Goal: Task Accomplishment & Management: Use online tool/utility

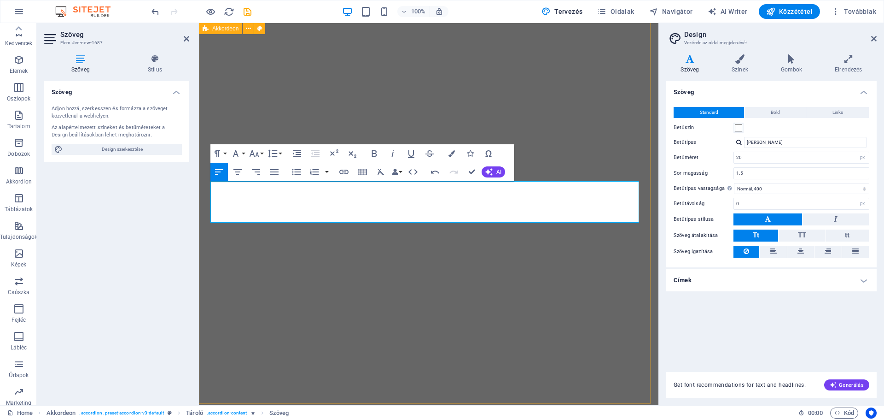
select select "px"
select select "400"
select select "px"
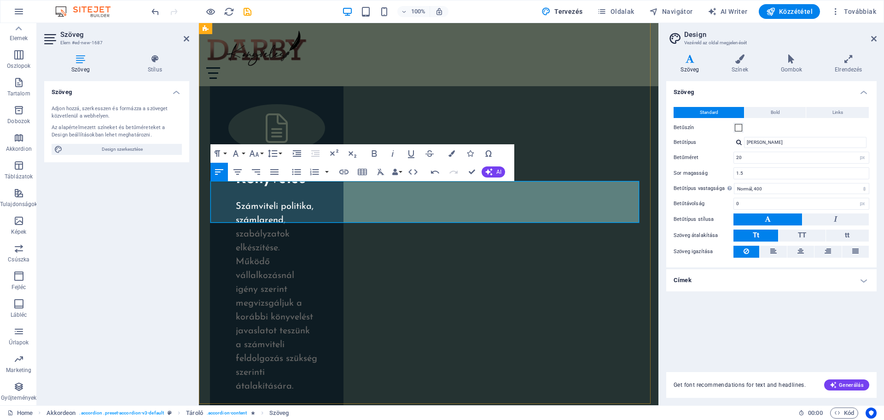
scroll to position [1886, 1]
drag, startPoint x: 433, startPoint y: 199, endPoint x: 422, endPoint y: 200, distance: 10.8
drag, startPoint x: 455, startPoint y: 199, endPoint x: 442, endPoint y: 200, distance: 13.0
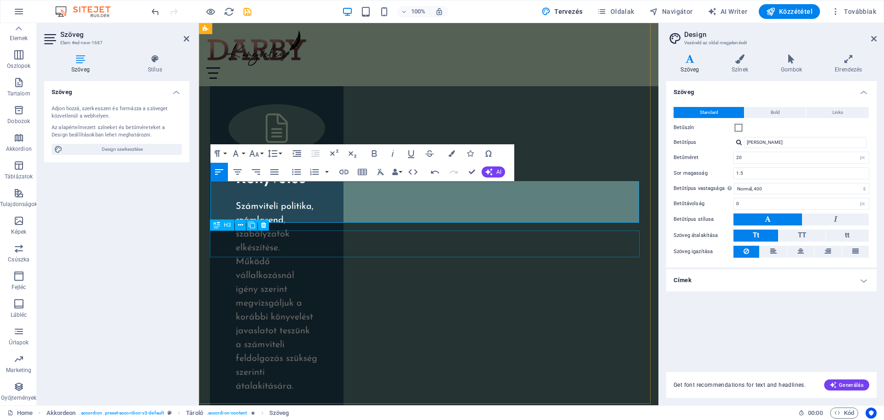
drag, startPoint x: 238, startPoint y: 246, endPoint x: 400, endPoint y: 244, distance: 162.2
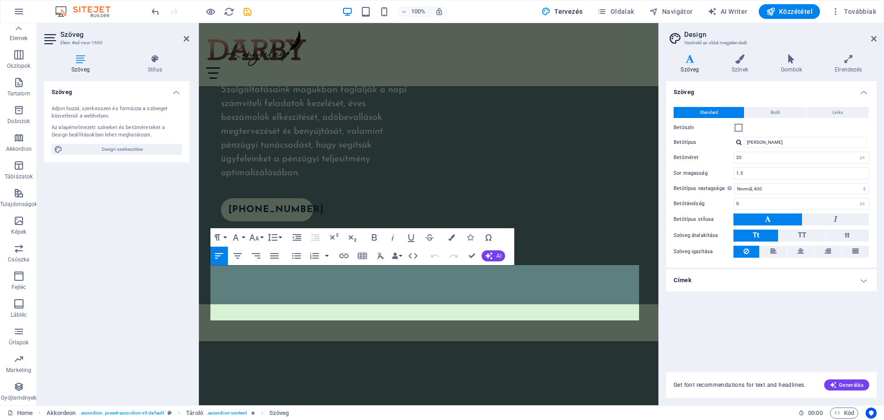
scroll to position [3802, 0]
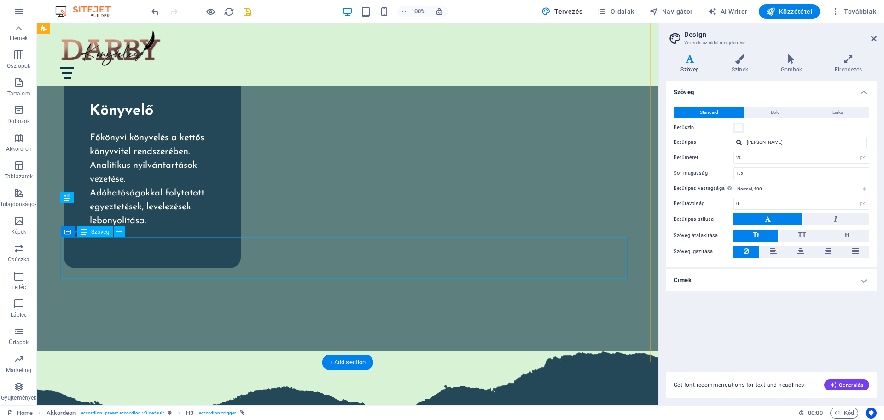
scroll to position [3145, 0]
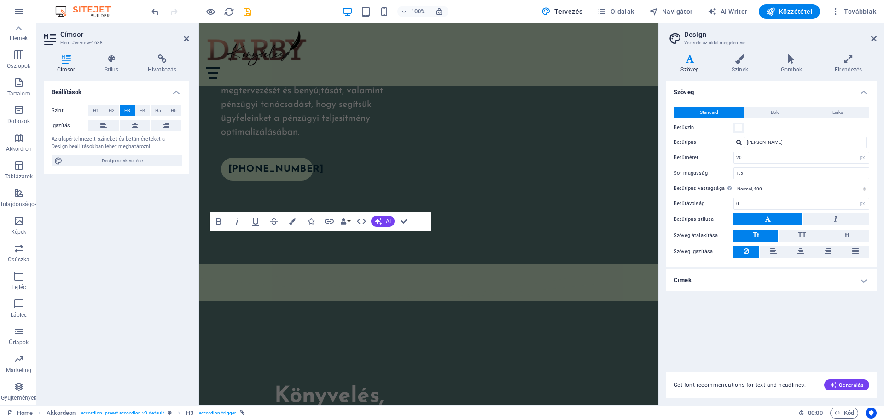
click at [94, 215] on div "Címsor Elem #ed-new-1688 Címsor Stílus Hivatkozás Beállítások Szint H1 H2 H3 H4…" at bounding box center [348, 214] width 622 height 382
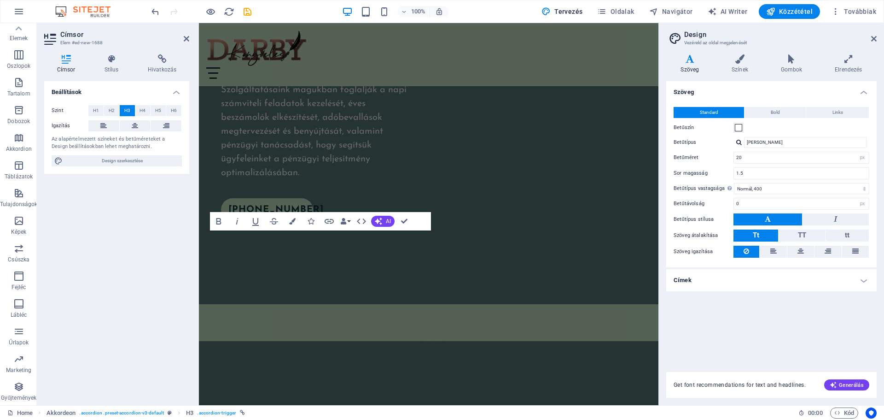
scroll to position [3802, 0]
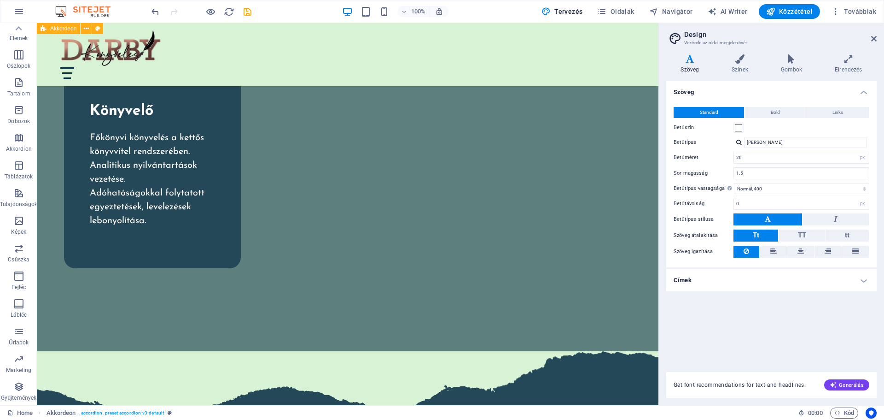
scroll to position [3145, 0]
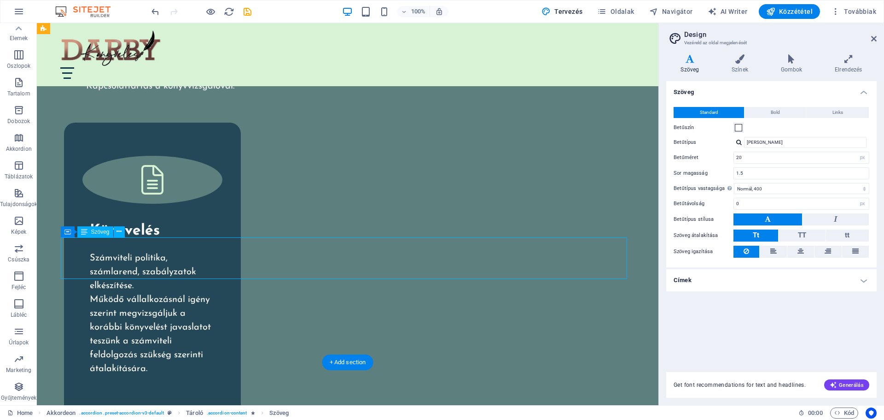
scroll to position [3802, 0]
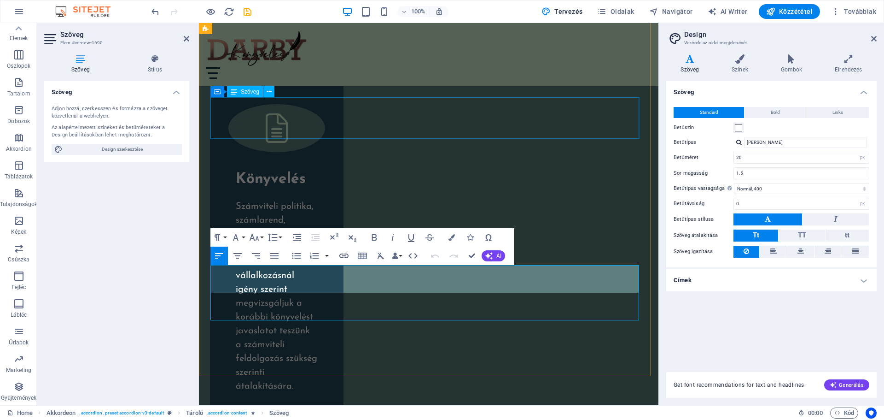
scroll to position [1603, 1]
drag, startPoint x: 342, startPoint y: 274, endPoint x: 332, endPoint y: 274, distance: 10.1
drag, startPoint x: 413, startPoint y: 270, endPoint x: 402, endPoint y: 269, distance: 11.1
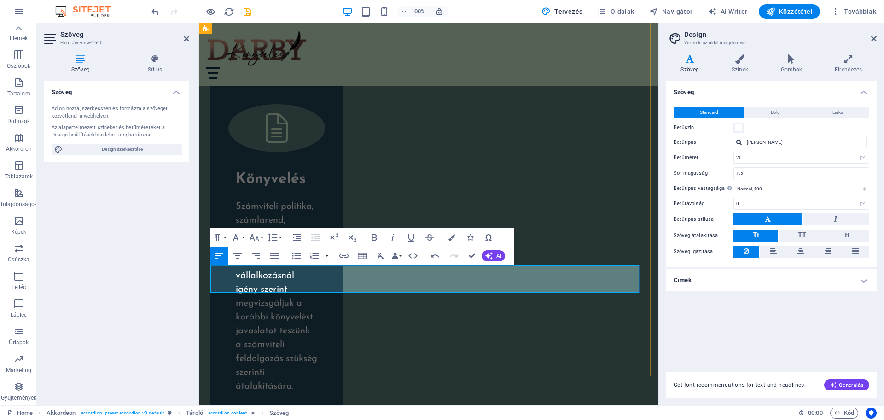
drag, startPoint x: 619, startPoint y: 273, endPoint x: 606, endPoint y: 274, distance: 12.5
drag, startPoint x: 379, startPoint y: 287, endPoint x: 367, endPoint y: 288, distance: 12.1
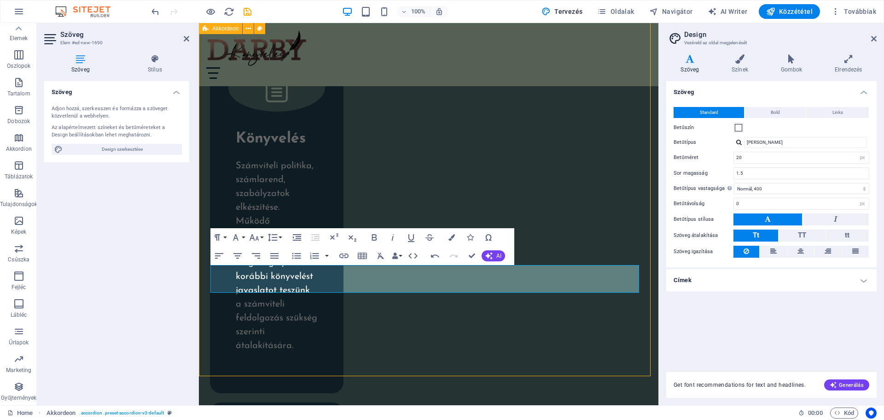
scroll to position [3145, 0]
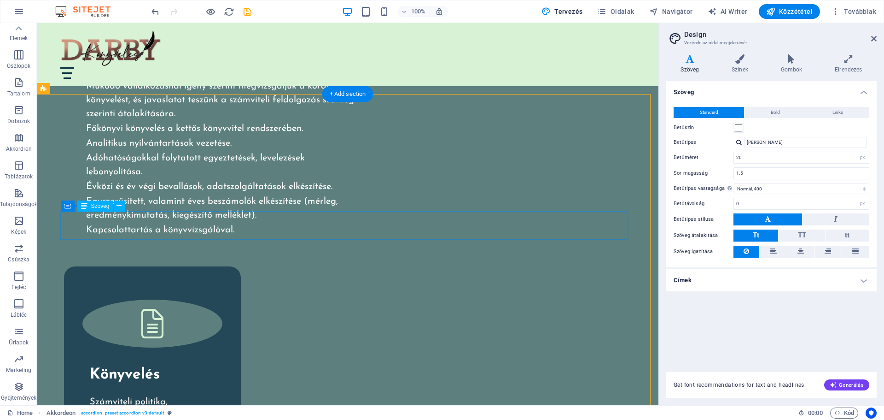
scroll to position [2869, 0]
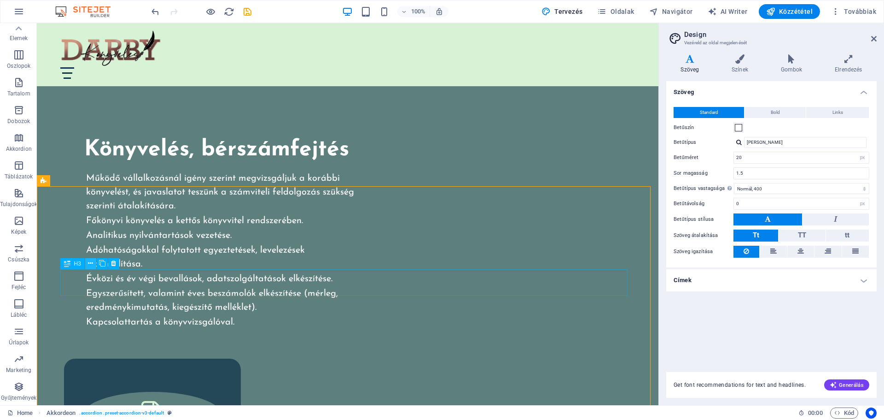
click at [89, 262] on icon at bounding box center [90, 263] width 5 height 10
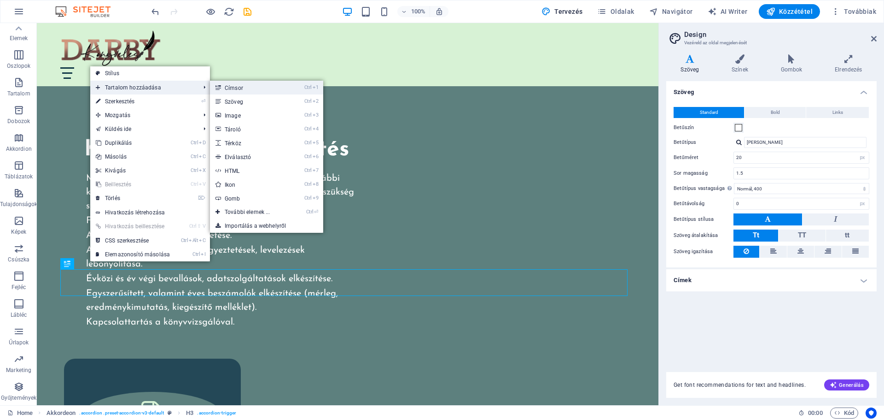
click at [232, 88] on link "Ctrl 1 Címsor" at bounding box center [249, 88] width 79 height 14
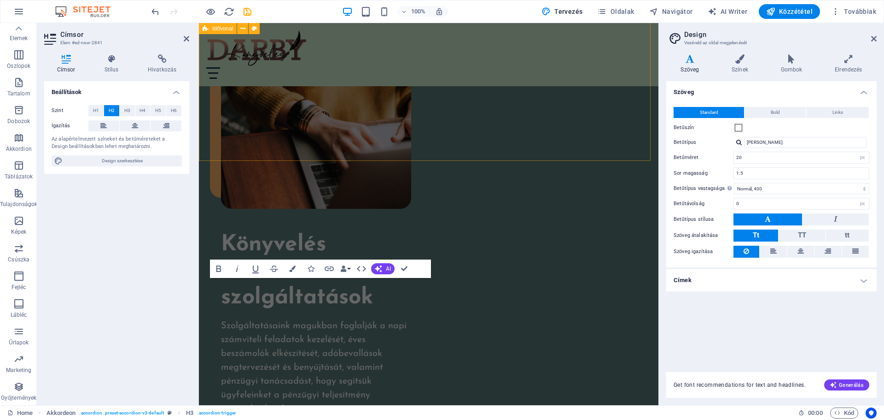
scroll to position [3551, 0]
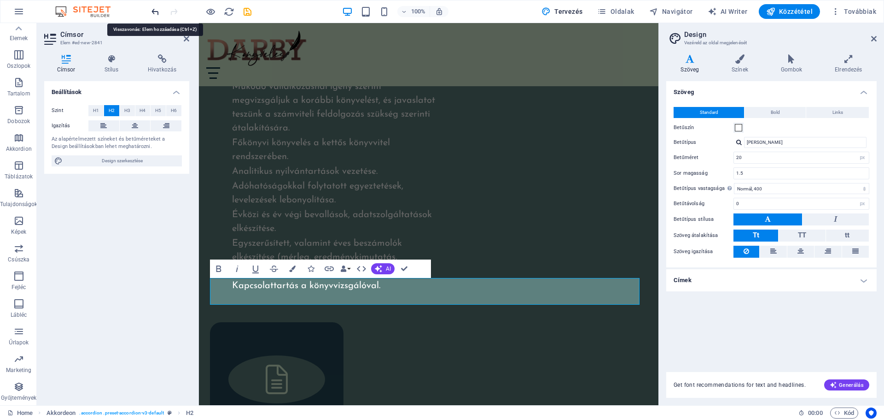
click at [156, 9] on icon "undo" at bounding box center [155, 11] width 11 height 11
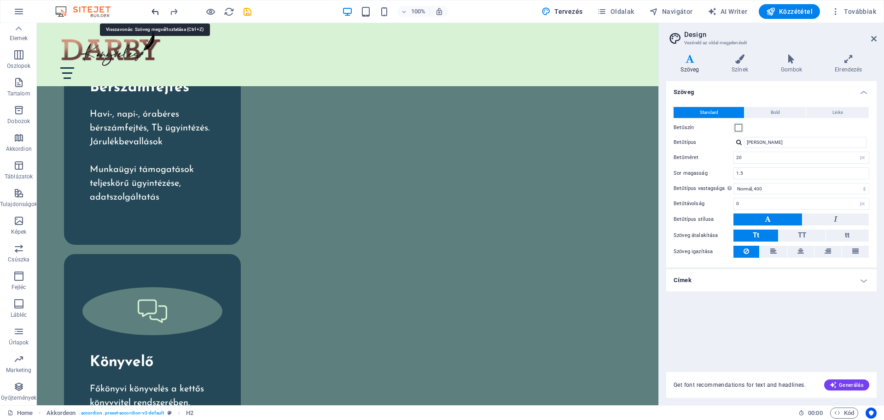
scroll to position [2869, 0]
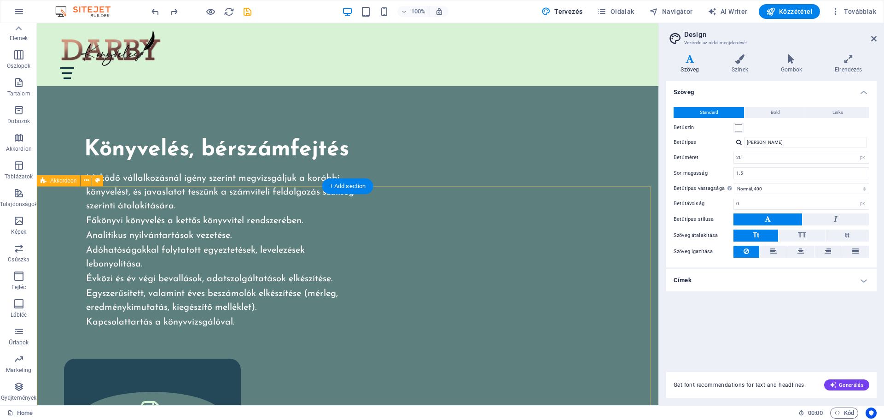
click at [86, 179] on icon at bounding box center [86, 181] width 5 height 10
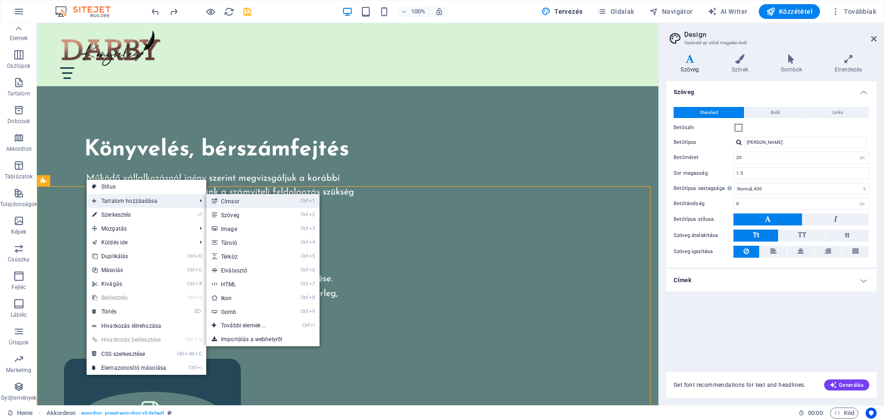
click at [238, 200] on link "Ctrl 1 Címsor" at bounding box center [245, 201] width 79 height 14
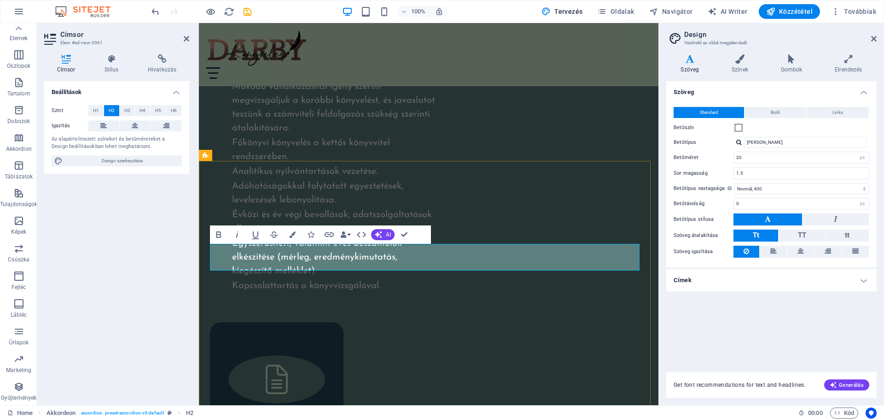
scroll to position [0, 4]
drag, startPoint x: 496, startPoint y: 254, endPoint x: 215, endPoint y: 257, distance: 280.5
click at [296, 233] on button "Colors" at bounding box center [293, 234] width 18 height 18
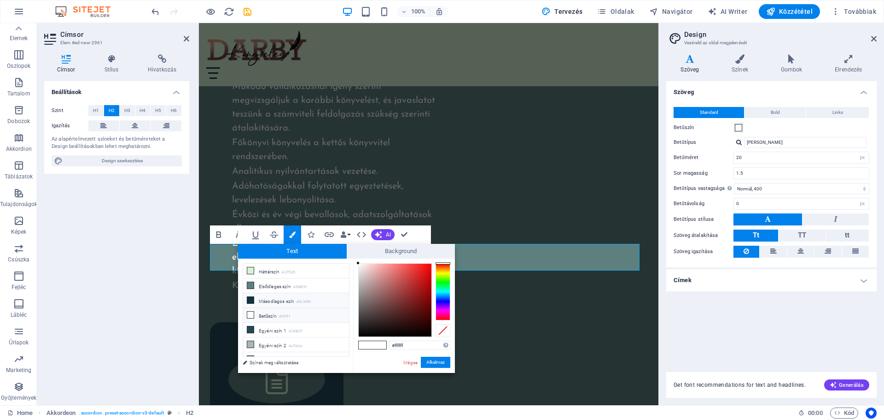
click at [263, 300] on li "Másodlagos szín #0c3444" at bounding box center [296, 300] width 106 height 15
type input "#0c3444"
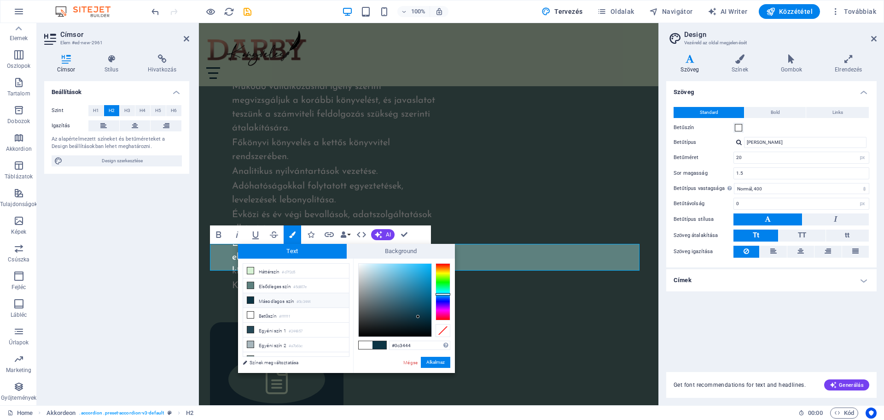
click at [263, 298] on li "Másodlagos szín #0c3444" at bounding box center [296, 300] width 106 height 15
click at [436, 362] on button "Alkalmaz" at bounding box center [435, 362] width 29 height 11
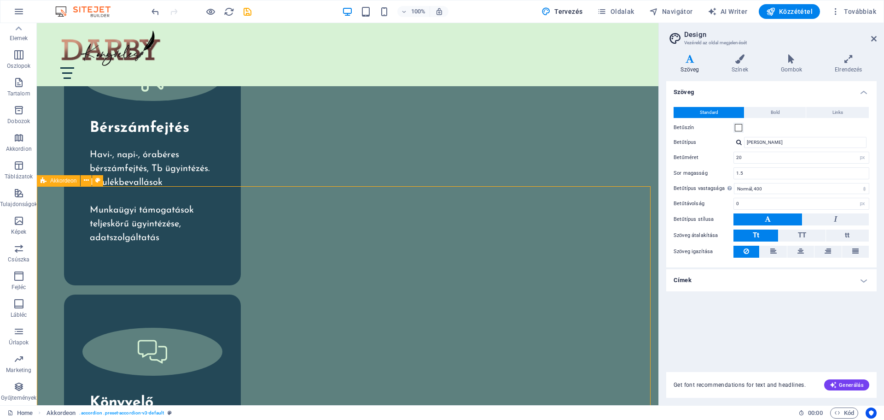
scroll to position [2869, 0]
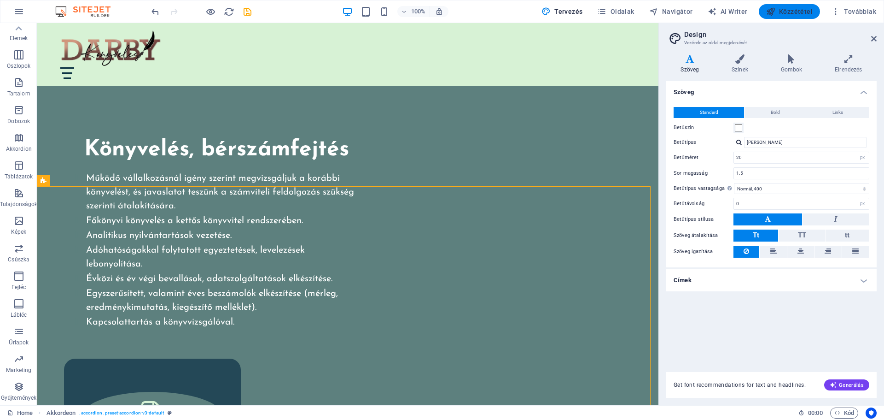
click at [796, 9] on span "Közzététel" at bounding box center [790, 11] width 47 height 9
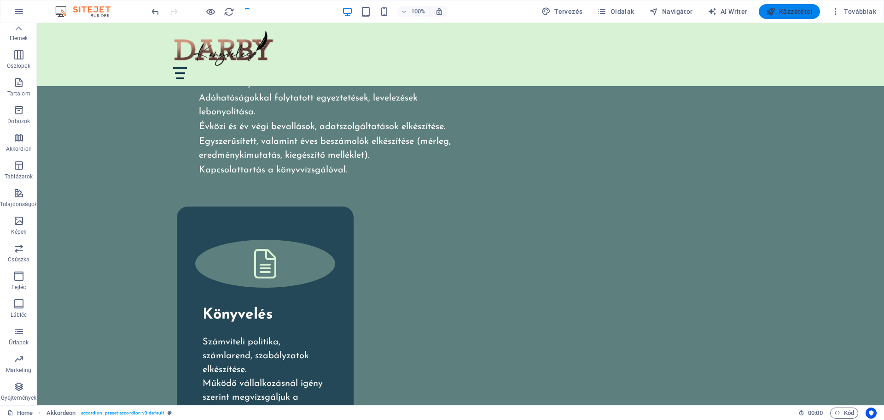
scroll to position [2723, 0]
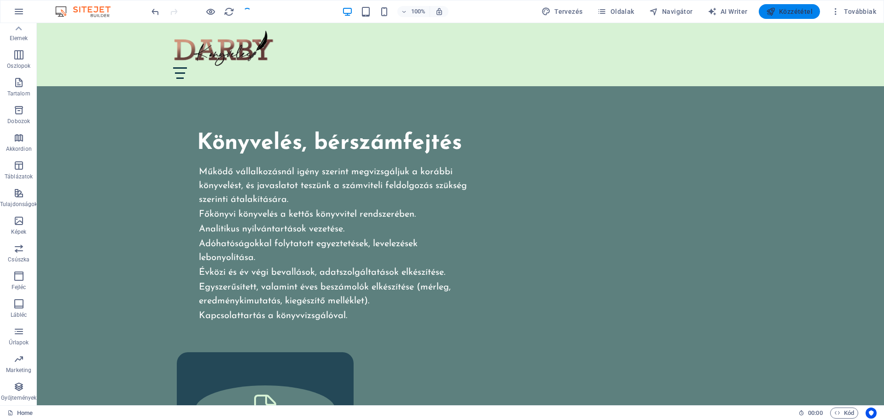
checkbox input "false"
click at [791, 12] on span "Közzététel" at bounding box center [790, 11] width 47 height 9
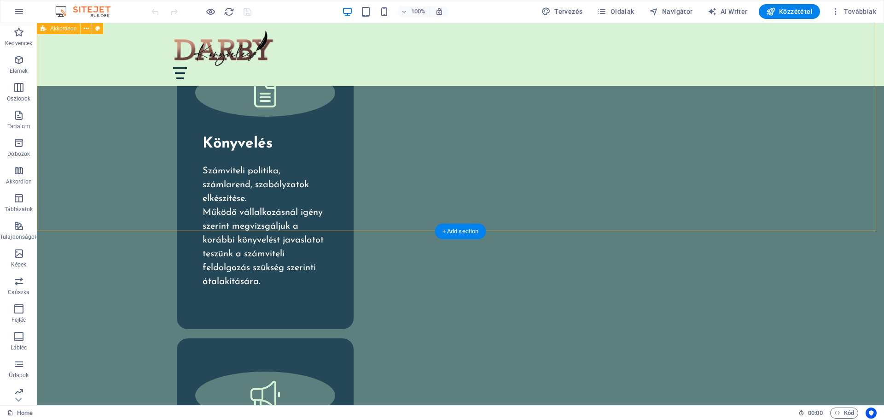
scroll to position [2948, 0]
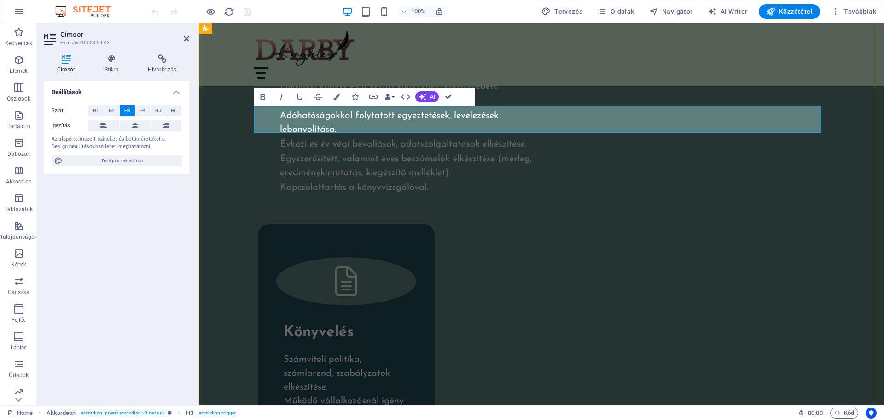
scroll to position [3017, 0]
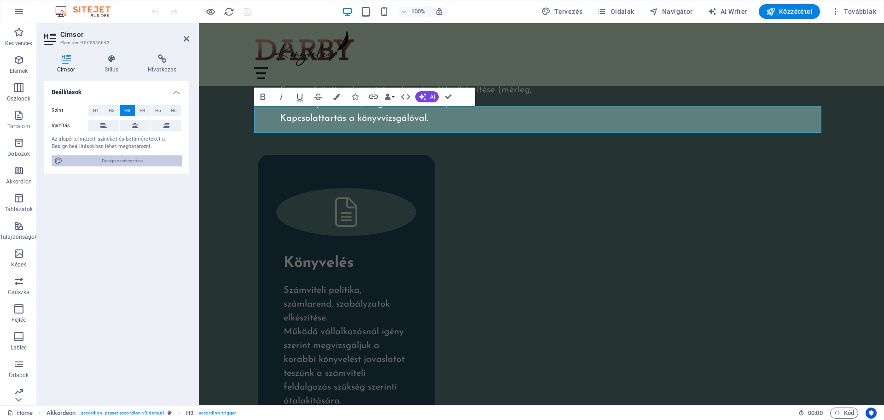
click at [129, 158] on span "Design szerkesztése" at bounding box center [122, 160] width 114 height 11
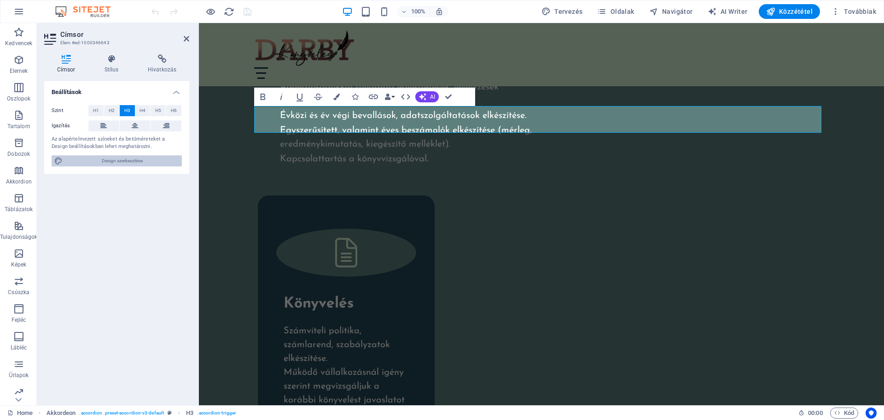
select select "px"
select select "400"
select select "px"
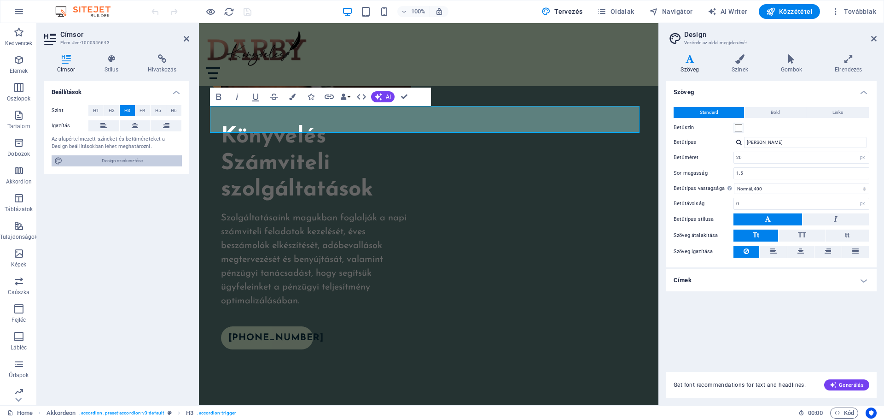
scroll to position [3715, 0]
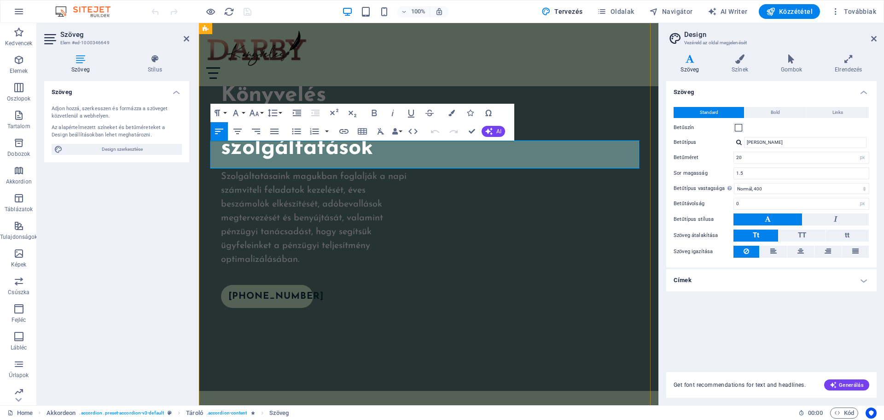
scroll to position [3715, 0]
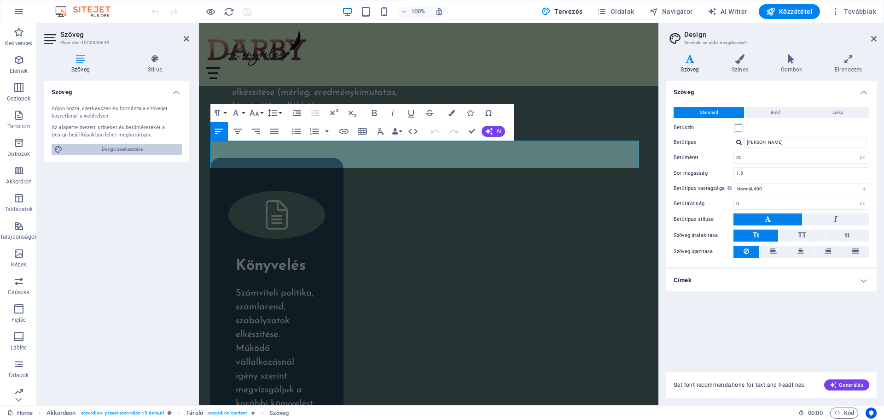
click at [96, 146] on span "Design szerkesztése" at bounding box center [122, 149] width 114 height 11
click at [121, 145] on span "Design szerkesztése" at bounding box center [122, 149] width 114 height 11
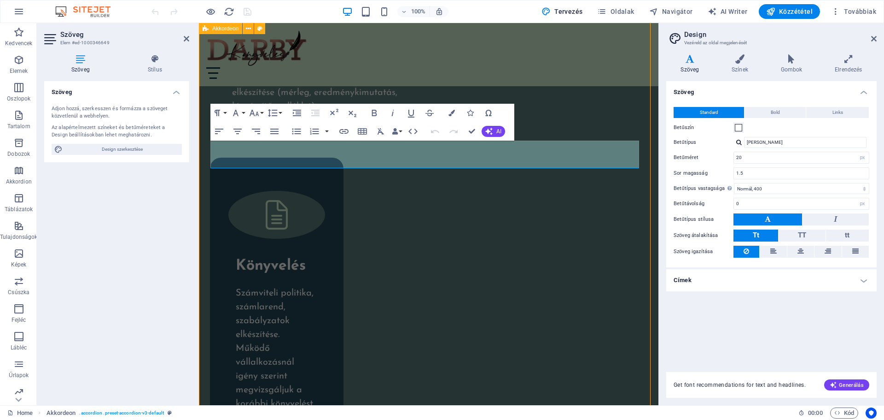
scroll to position [3059, 0]
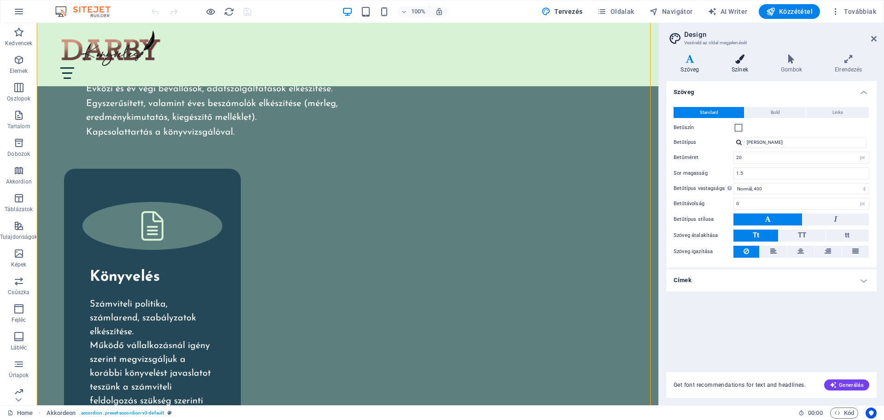
click at [735, 57] on icon at bounding box center [741, 58] width 46 height 9
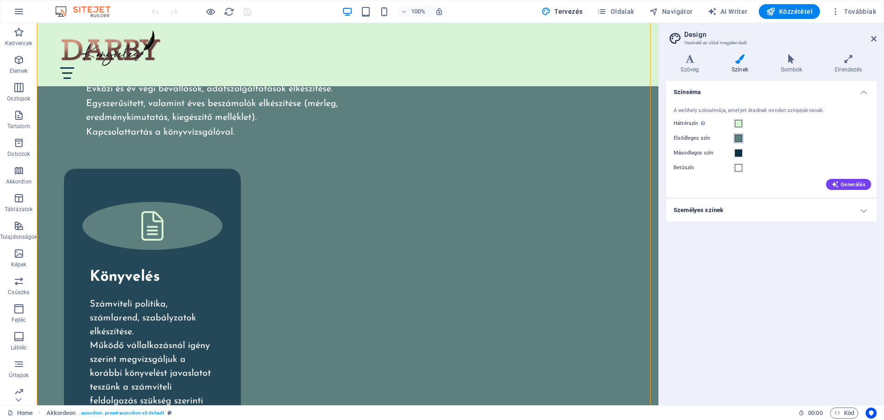
click at [740, 135] on span at bounding box center [738, 138] width 7 height 7
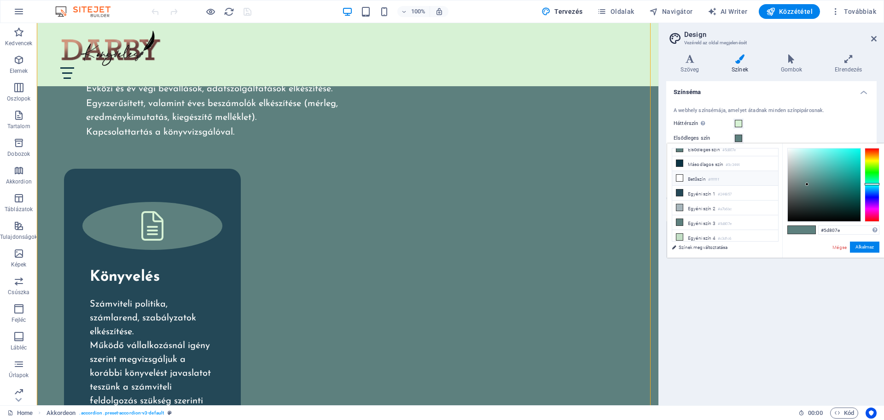
scroll to position [0, 0]
click at [697, 198] on li "Betűszín #ffffff" at bounding box center [726, 200] width 106 height 15
type input "#ffffff"
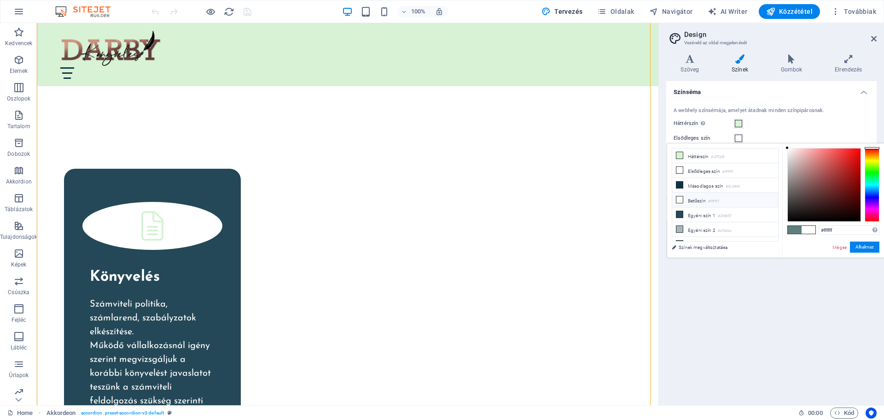
click at [697, 199] on li "Betűszín #ffffff" at bounding box center [726, 200] width 106 height 15
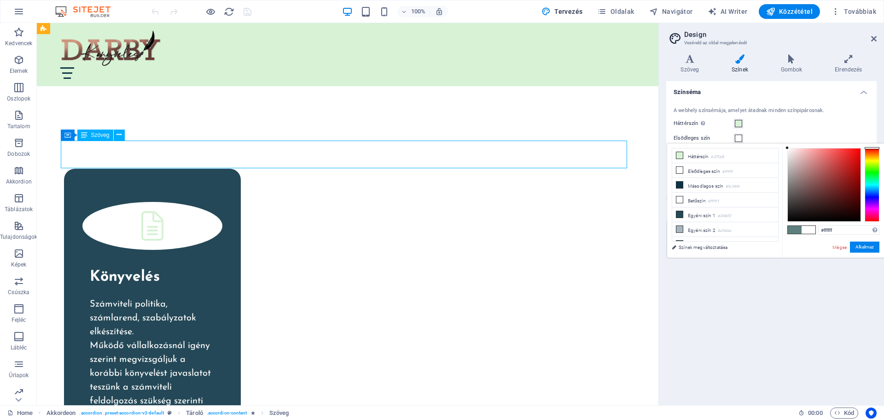
drag, startPoint x: 321, startPoint y: 158, endPoint x: 123, endPoint y: 149, distance: 198.3
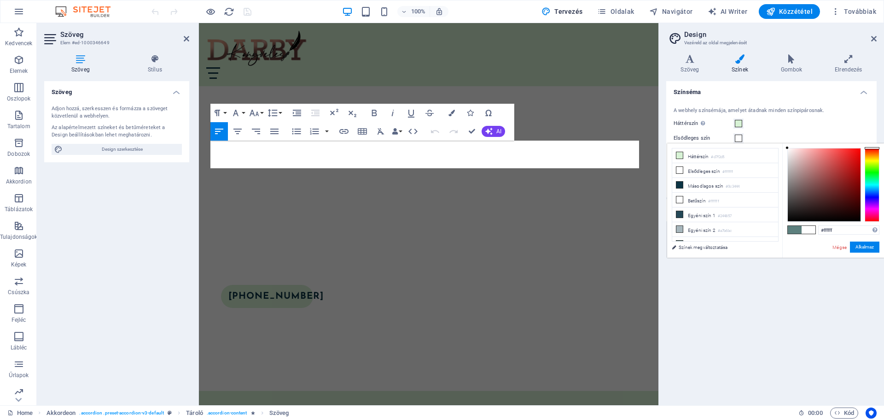
scroll to position [3715, 0]
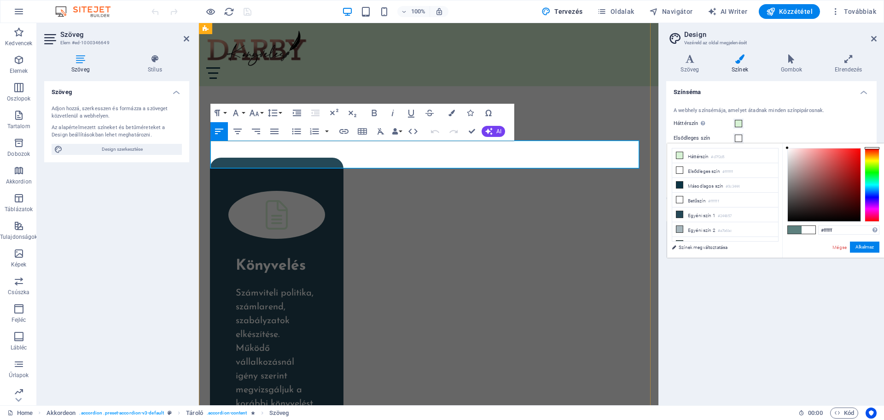
click at [453, 113] on icon "button" at bounding box center [452, 113] width 6 height 6
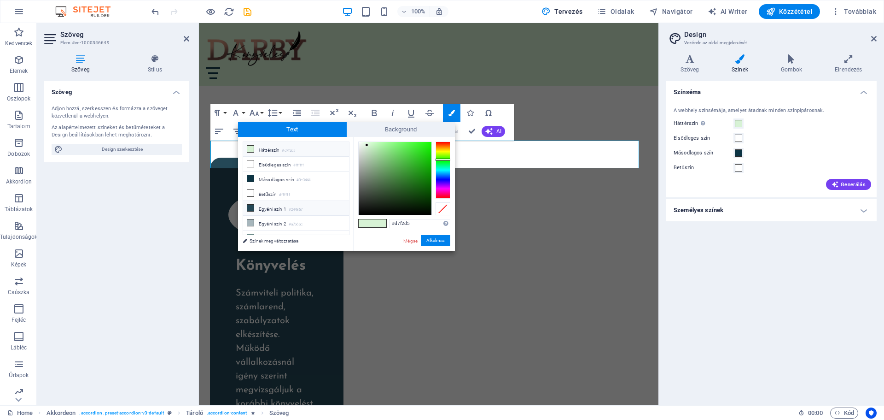
click at [272, 206] on li "Egyéni szín 1 #244857" at bounding box center [296, 208] width 106 height 15
type input "#244857"
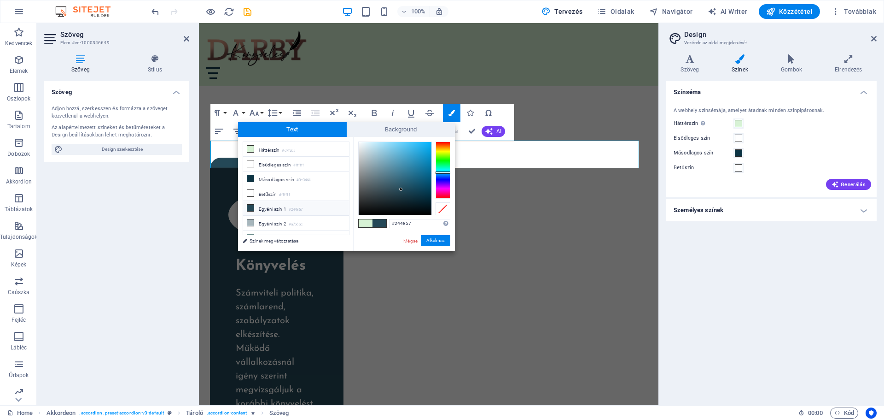
click at [272, 205] on li "Egyéni szín 1 #244857" at bounding box center [296, 208] width 106 height 15
click at [433, 243] on button "Alkalmaz" at bounding box center [435, 240] width 29 height 11
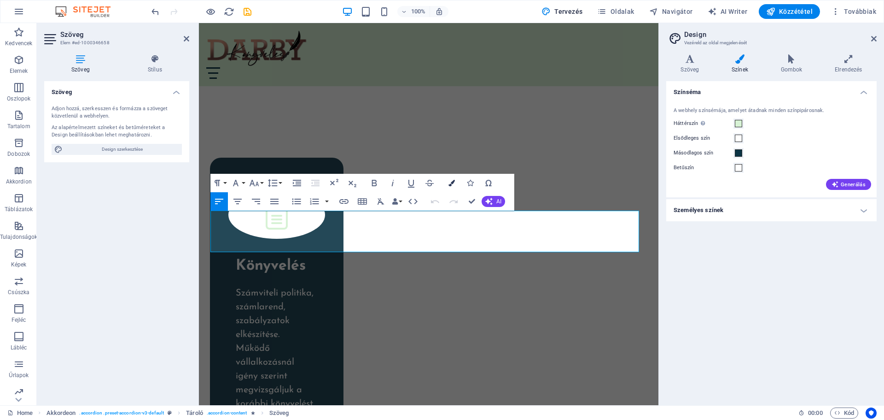
click at [454, 181] on icon "button" at bounding box center [452, 183] width 6 height 6
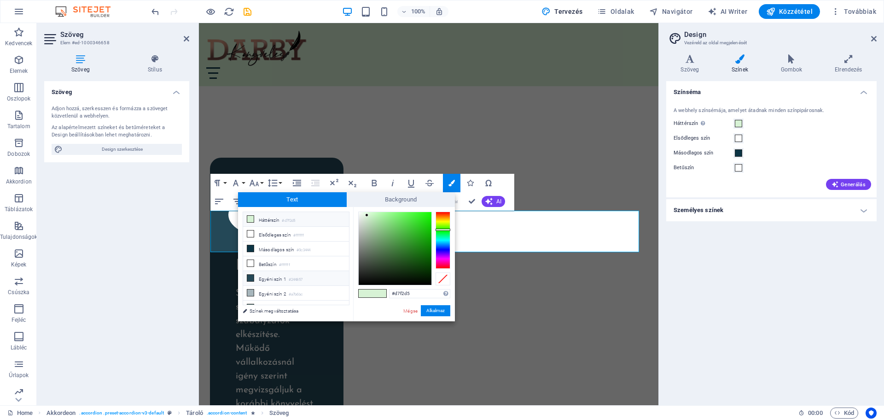
click at [282, 279] on li "Egyéni szín 1 #244857" at bounding box center [296, 278] width 106 height 15
type input "#244857"
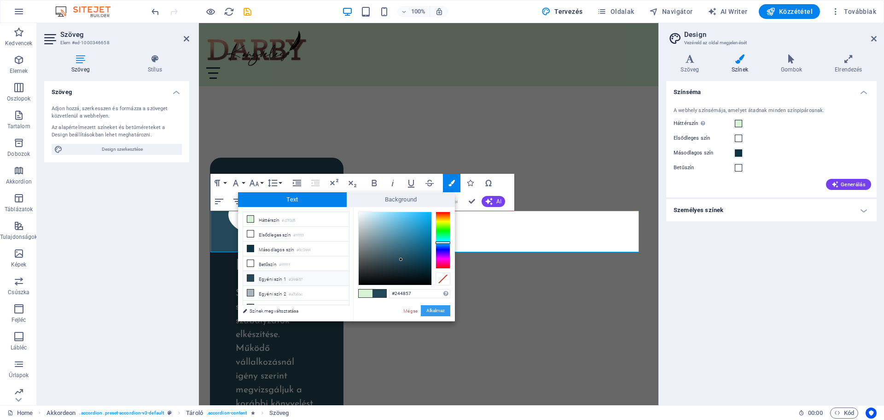
click at [441, 310] on button "Alkalmaz" at bounding box center [435, 310] width 29 height 11
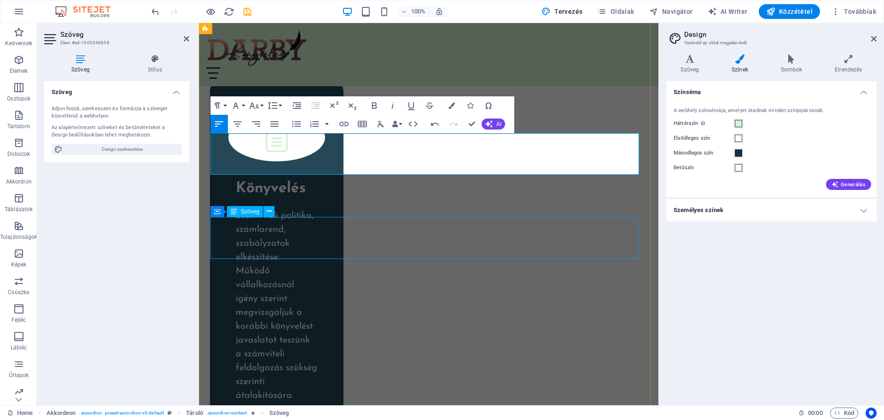
scroll to position [3807, 0]
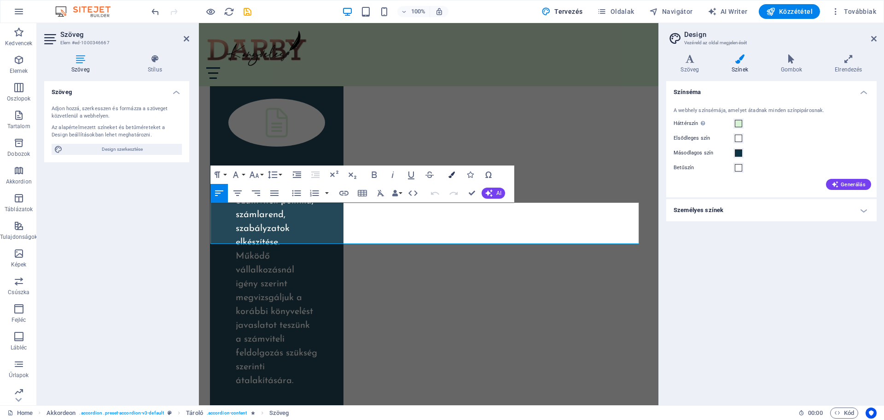
click at [454, 172] on icon "button" at bounding box center [452, 174] width 6 height 6
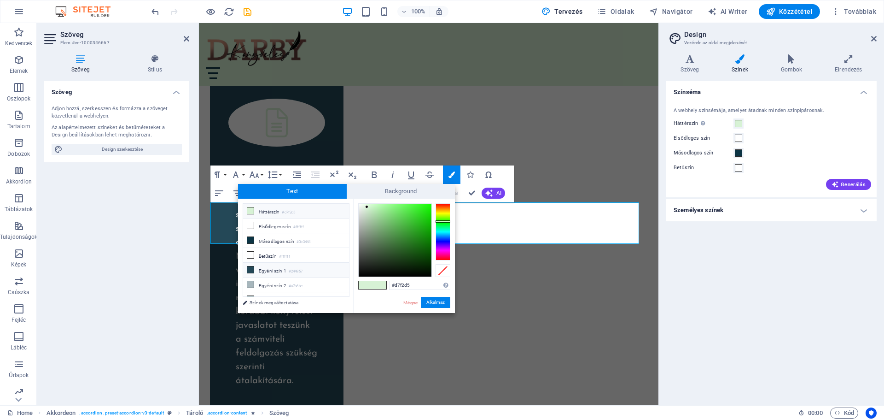
click at [287, 265] on li "Egyéni szín 1 #244857" at bounding box center [296, 270] width 106 height 15
type input "#244857"
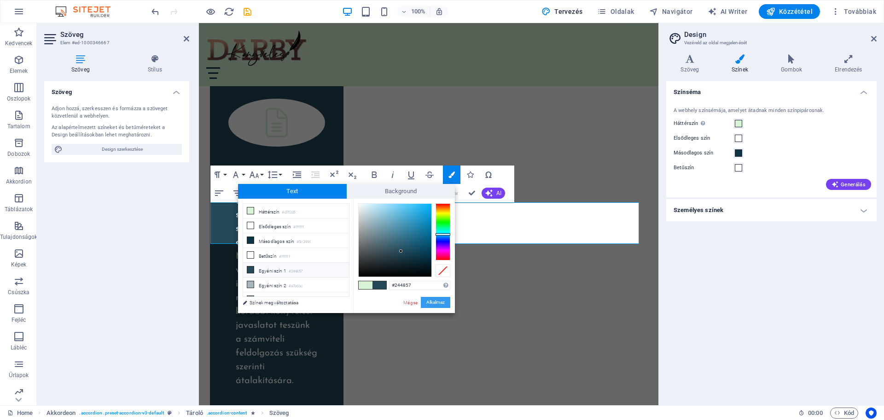
click at [446, 303] on button "Alkalmaz" at bounding box center [435, 302] width 29 height 11
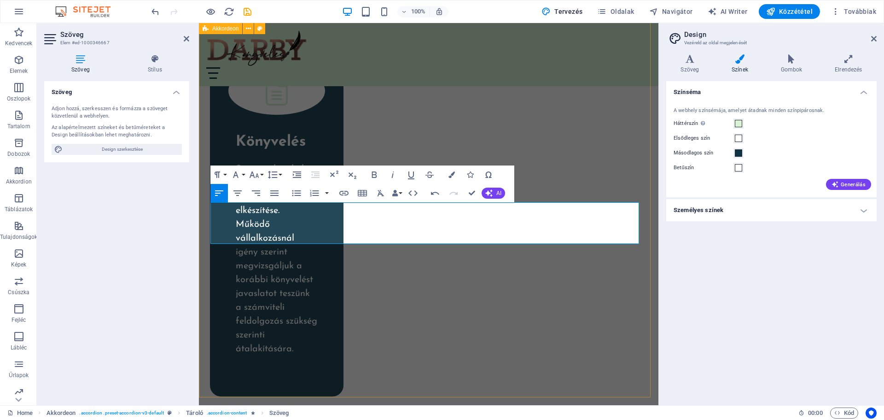
scroll to position [3853, 0]
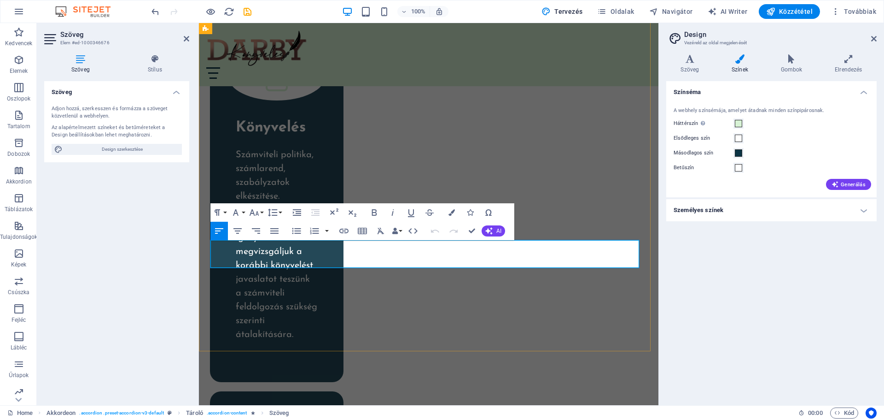
click at [451, 213] on icon "button" at bounding box center [452, 212] width 6 height 6
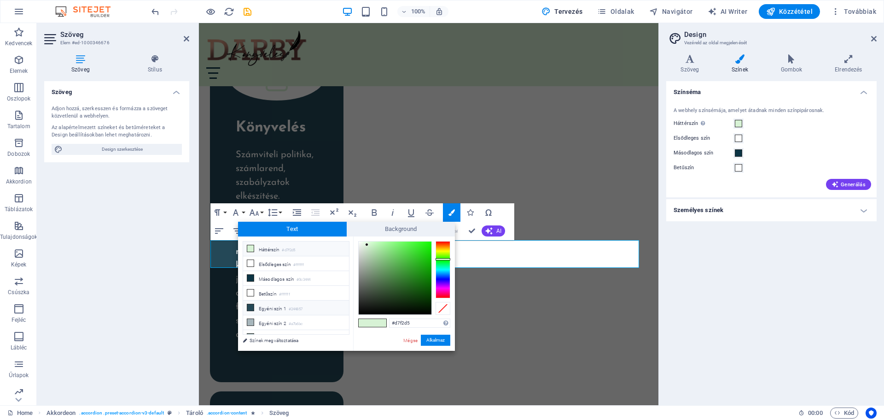
click at [281, 304] on li "Egyéni szín 1 #244857" at bounding box center [296, 307] width 106 height 15
type input "#244857"
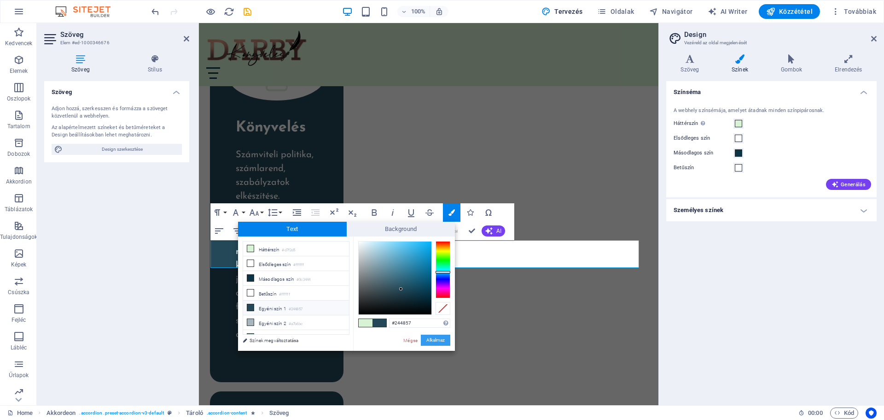
click at [438, 339] on button "Alkalmaz" at bounding box center [435, 339] width 29 height 11
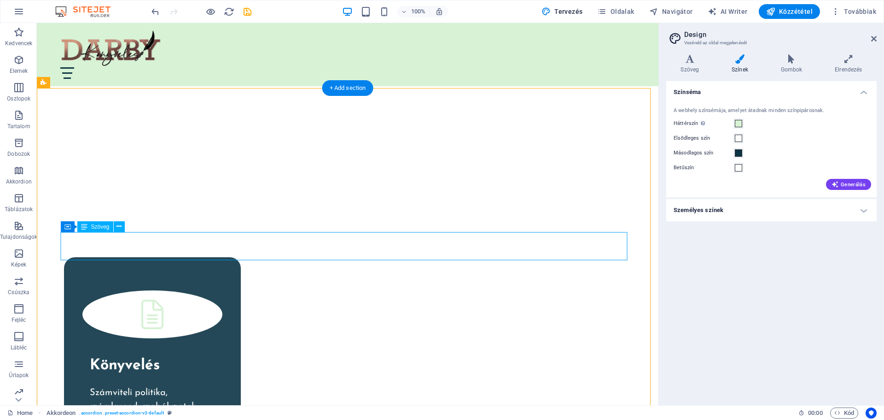
scroll to position [2967, 0]
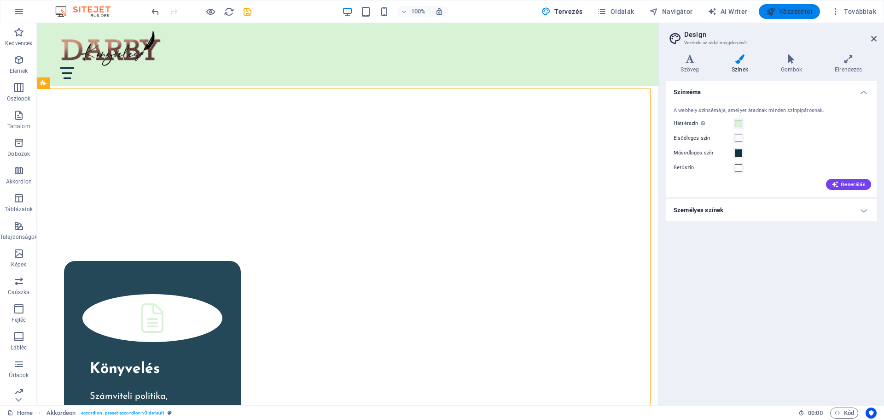
click at [788, 8] on span "Közzététel" at bounding box center [790, 11] width 47 height 9
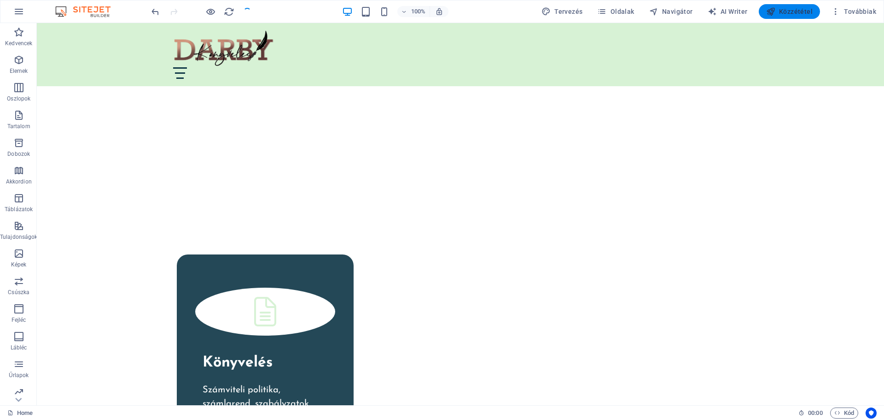
click at [789, 10] on span "Közzététel" at bounding box center [790, 11] width 47 height 9
checkbox input "false"
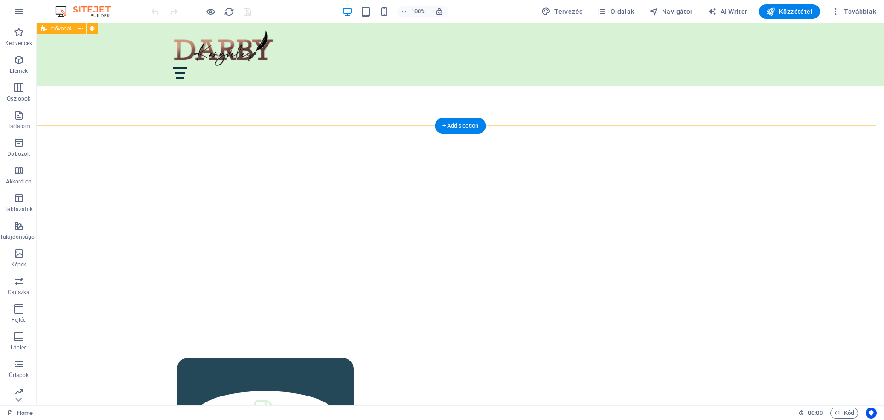
scroll to position [2580, 0]
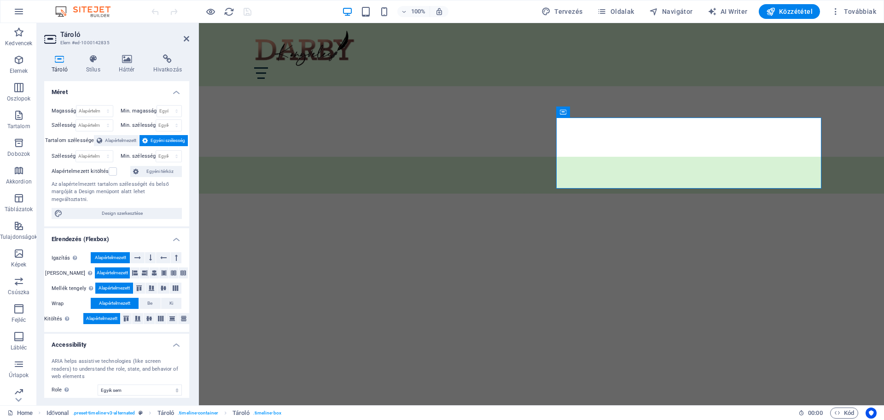
click at [94, 54] on div "Tároló Stílus Háttér Hivatkozás Méret Magasság Alapértelmezett px rem % vh vw M…" at bounding box center [117, 226] width 160 height 358
click at [95, 65] on h4 "Stílus" at bounding box center [95, 63] width 33 height 19
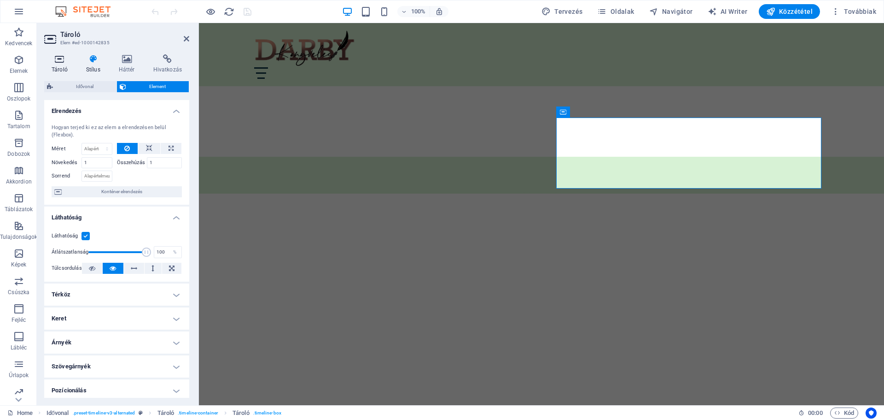
click at [62, 62] on icon at bounding box center [59, 58] width 31 height 9
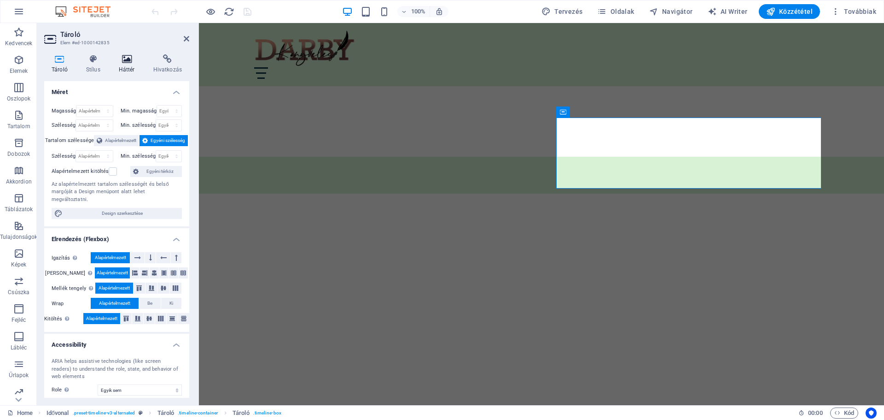
click at [129, 58] on icon at bounding box center [126, 58] width 31 height 9
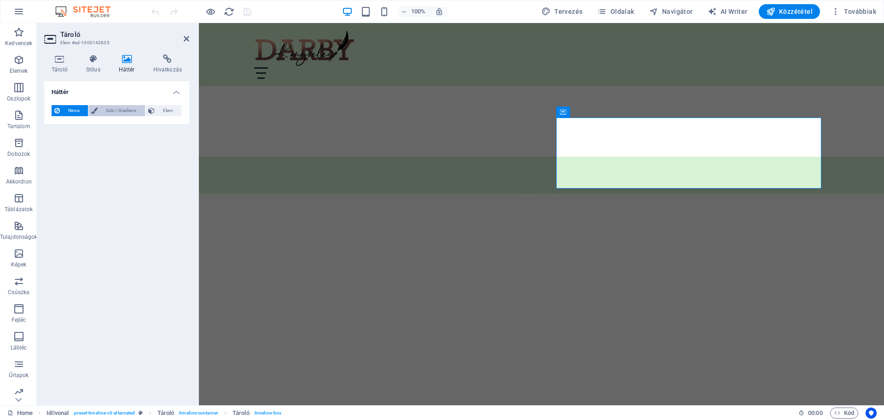
click at [111, 111] on span "Szín / Gradiens" at bounding box center [120, 110] width 41 height 11
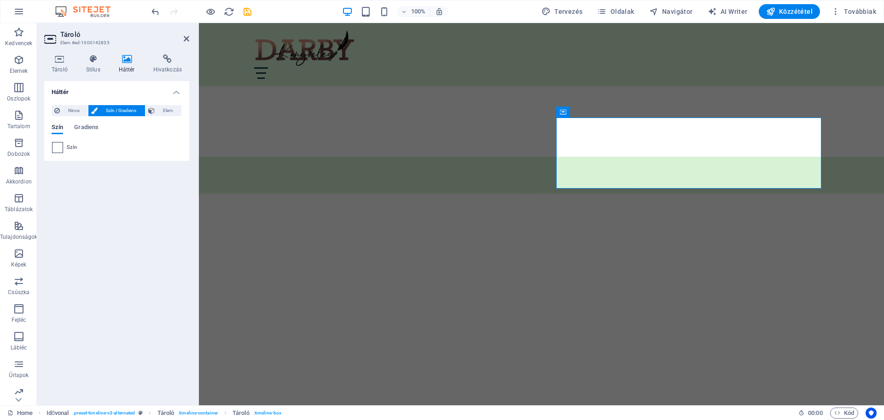
click at [56, 149] on span at bounding box center [58, 147] width 10 height 10
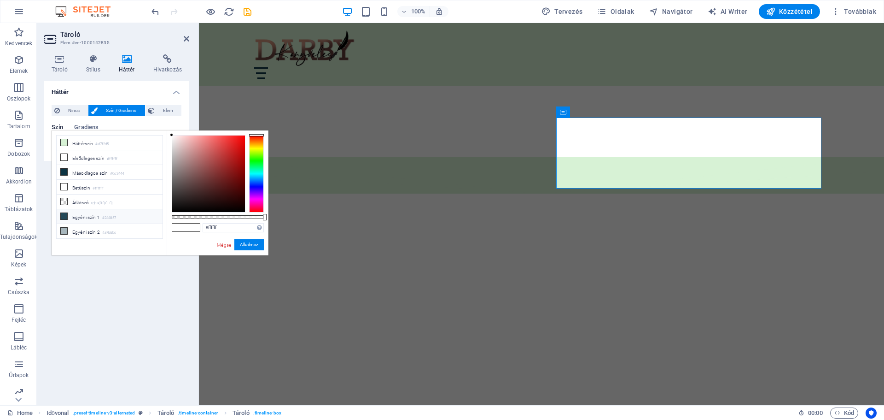
click at [89, 213] on li "Egyéni szín 1 #244857" at bounding box center [110, 216] width 106 height 15
type input "#244857"
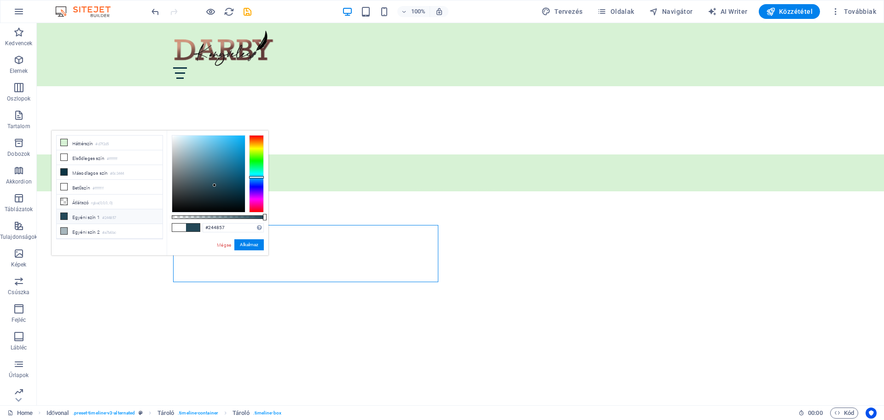
click at [85, 211] on li "Egyéni szín 1 #244857" at bounding box center [110, 216] width 106 height 15
click at [85, 213] on li "Egyéni szín 1 #244857" at bounding box center [110, 216] width 106 height 15
click at [247, 243] on button "Alkalmaz" at bounding box center [248, 244] width 29 height 11
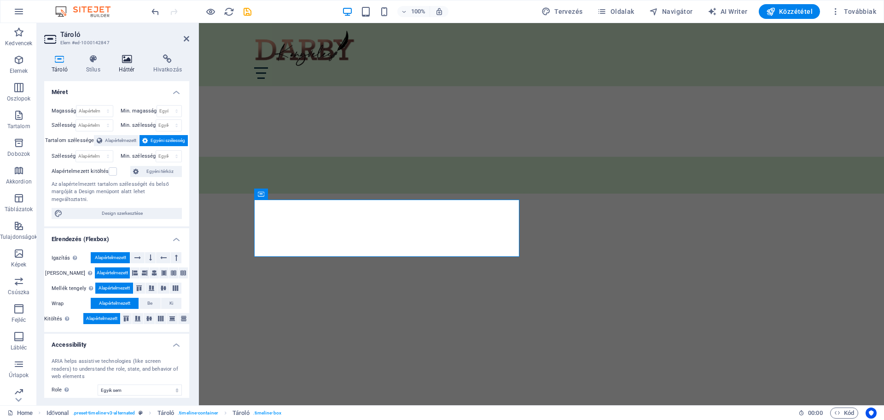
click at [130, 59] on icon at bounding box center [126, 58] width 31 height 9
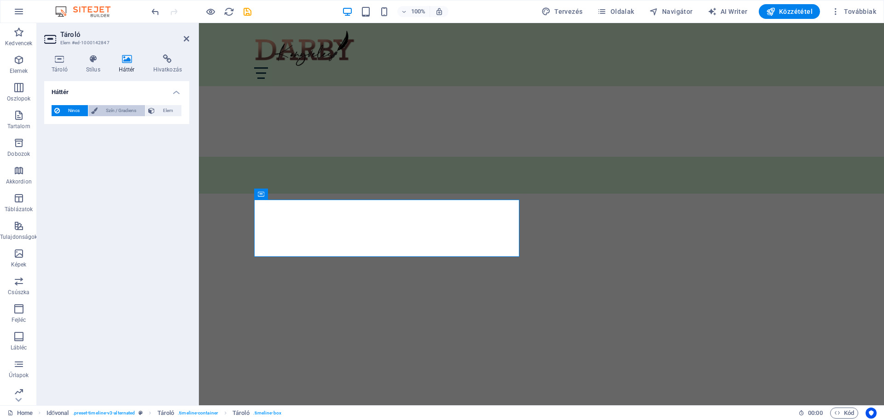
click at [116, 112] on span "Szín / Gradiens" at bounding box center [120, 110] width 41 height 11
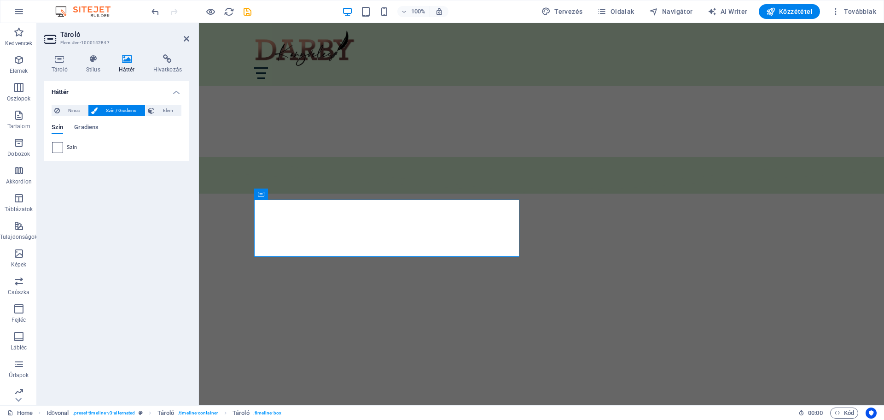
click at [55, 147] on span at bounding box center [58, 147] width 10 height 10
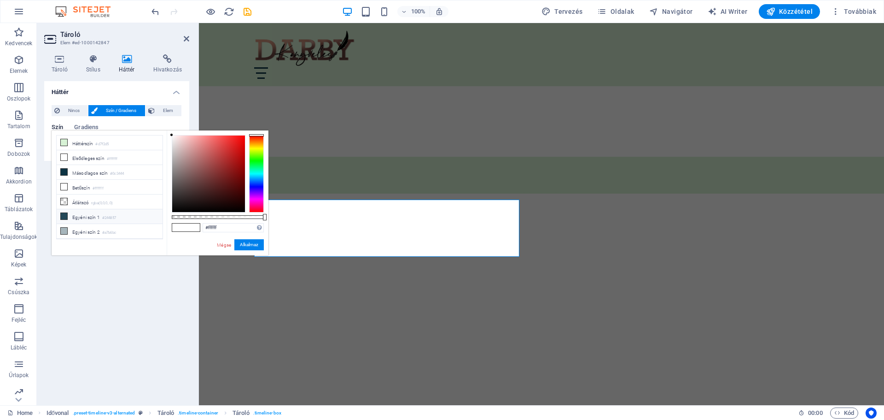
click at [71, 213] on li "Egyéni szín 1 #244857" at bounding box center [110, 216] width 106 height 15
type input "#244857"
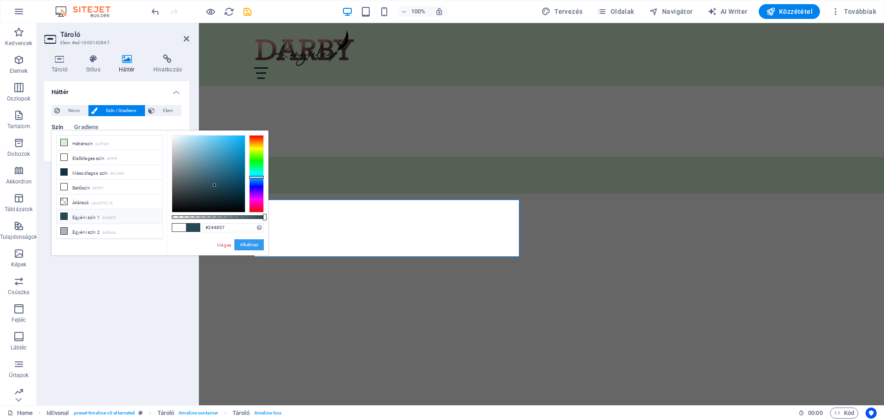
drag, startPoint x: 242, startPoint y: 244, endPoint x: 43, endPoint y: 219, distance: 200.5
click at [242, 244] on button "Alkalmaz" at bounding box center [248, 244] width 29 height 11
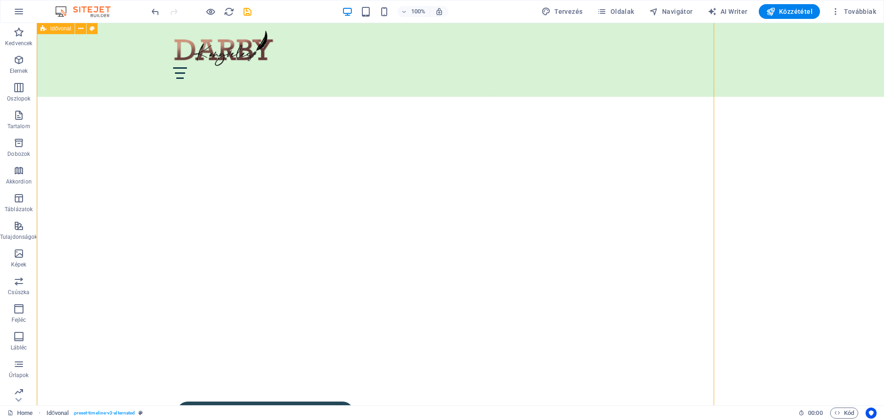
scroll to position [2580, 0]
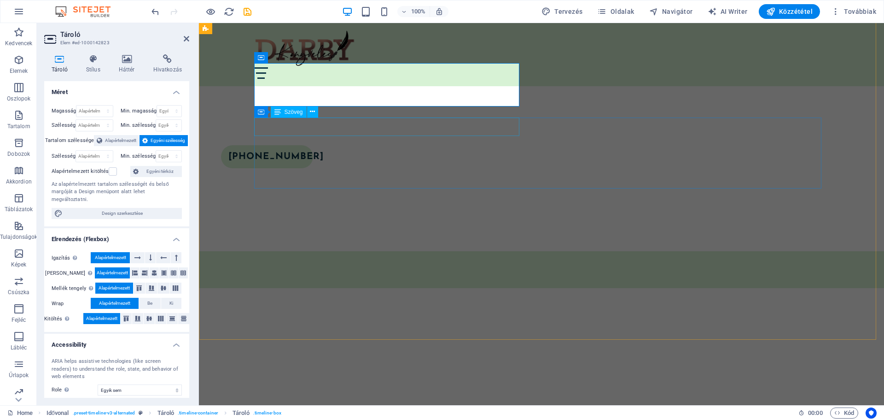
scroll to position [2674, 0]
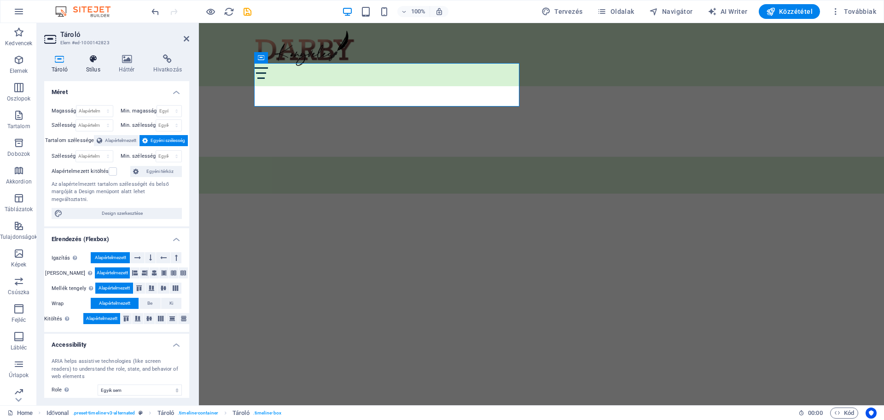
click at [97, 62] on icon at bounding box center [93, 58] width 29 height 9
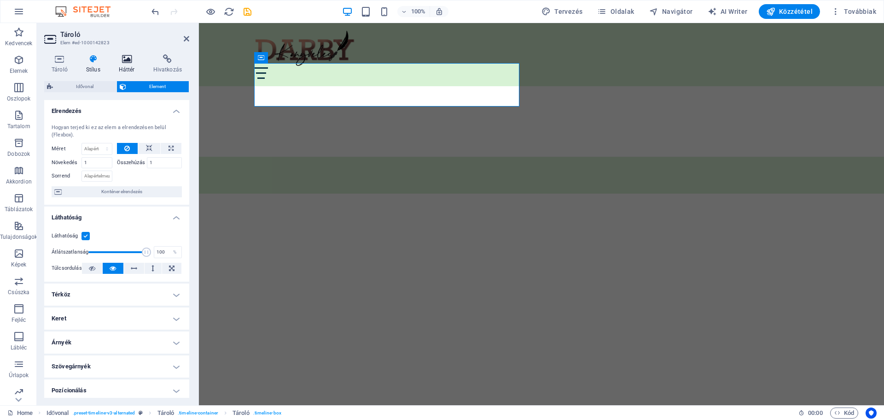
click at [121, 61] on icon at bounding box center [126, 58] width 31 height 9
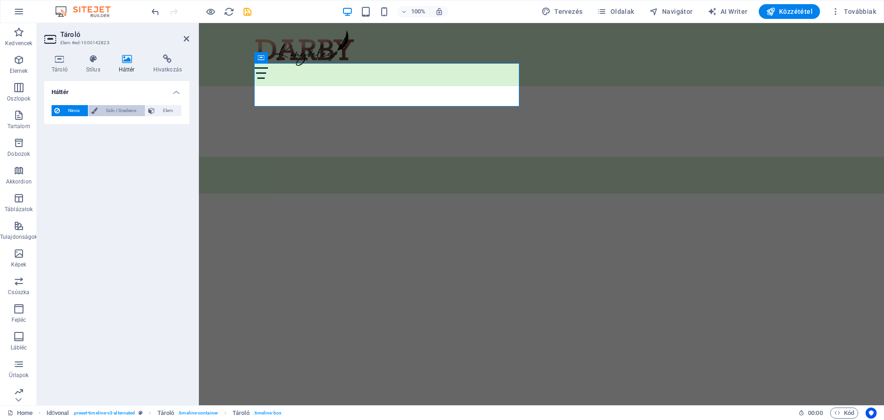
click at [106, 109] on span "Szín / Gradiens" at bounding box center [120, 110] width 41 height 11
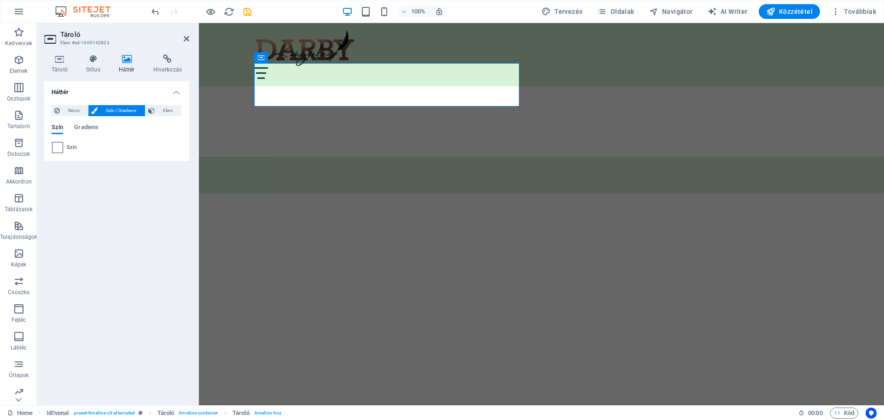
click at [60, 149] on span at bounding box center [58, 147] width 10 height 10
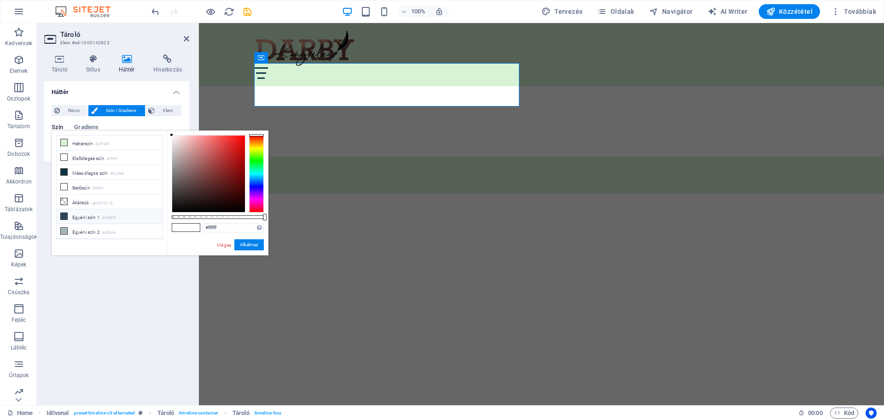
click at [78, 216] on li "Egyéni szín 1 #244857" at bounding box center [110, 216] width 106 height 15
type input "#244857"
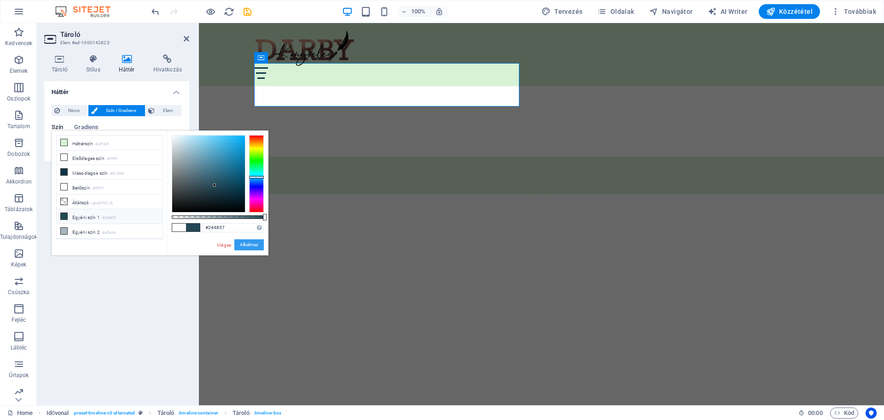
drag, startPoint x: 241, startPoint y: 241, endPoint x: 89, endPoint y: 208, distance: 156.0
click at [241, 241] on button "Alkalmaz" at bounding box center [248, 244] width 29 height 11
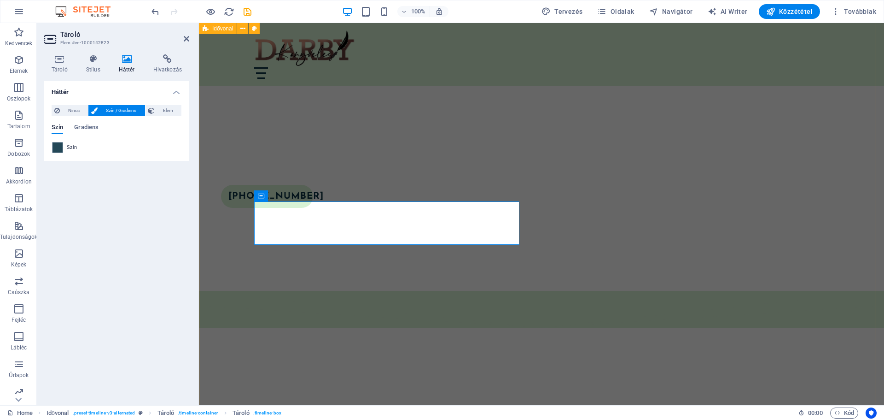
scroll to position [2536, 0]
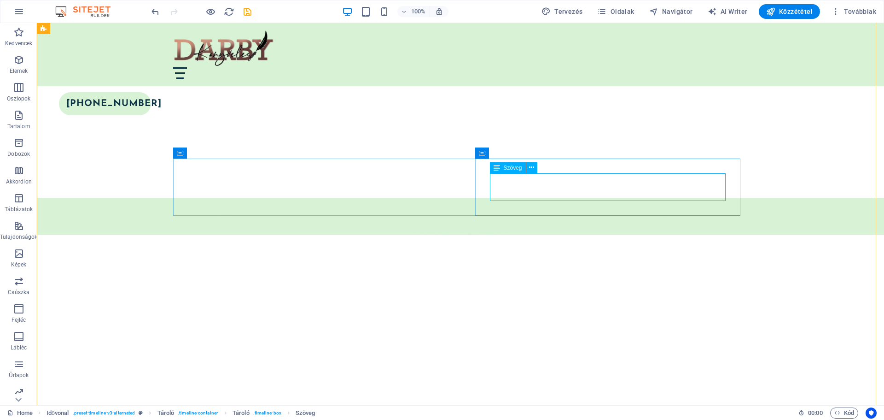
scroll to position [2441, 0]
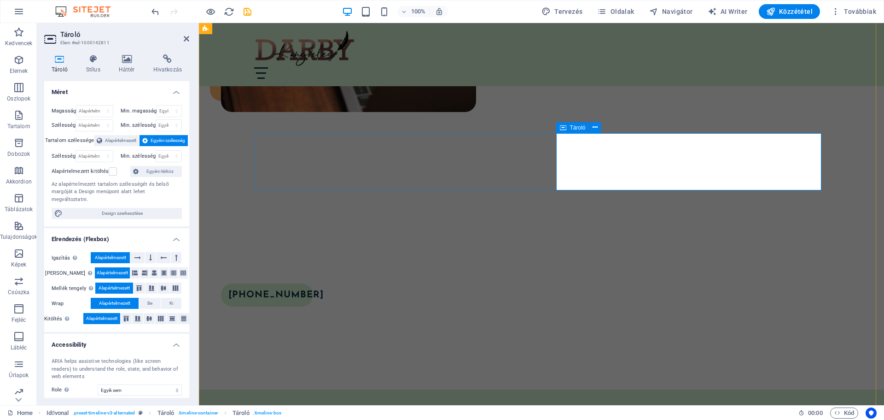
scroll to position [2536, 0]
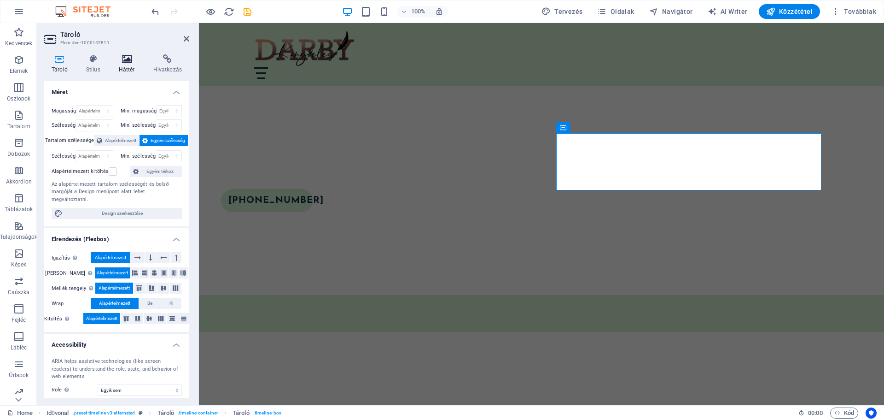
click at [124, 61] on icon at bounding box center [126, 58] width 31 height 9
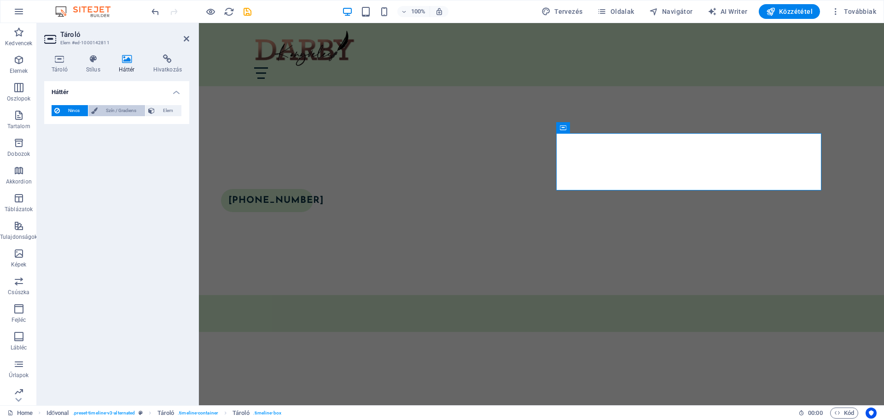
click at [109, 110] on span "Szín / Gradiens" at bounding box center [120, 110] width 41 height 11
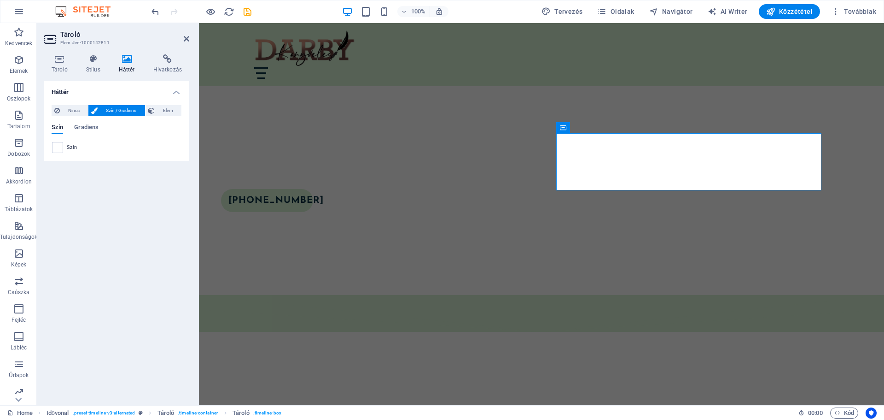
click at [60, 149] on span at bounding box center [58, 147] width 10 height 10
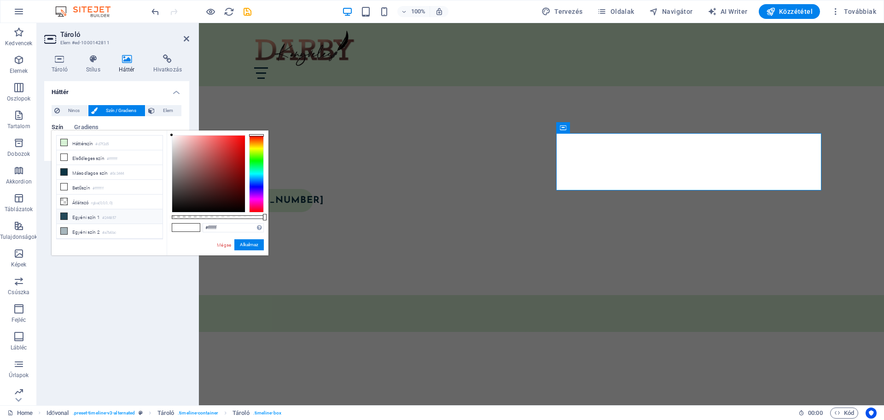
click at [77, 214] on li "Egyéni szín 1 #244857" at bounding box center [110, 216] width 106 height 15
type input "#244857"
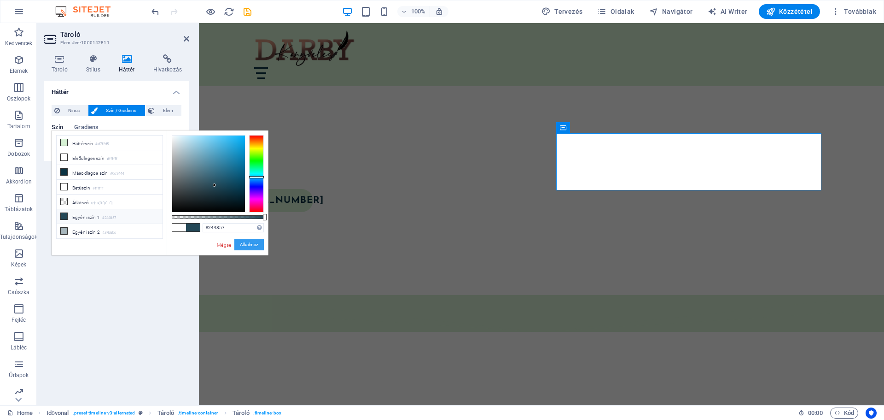
click at [253, 244] on button "Alkalmaz" at bounding box center [248, 244] width 29 height 11
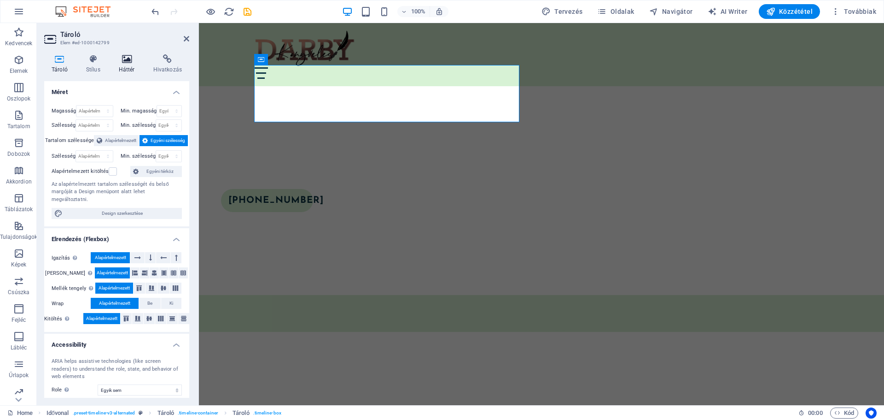
click at [129, 59] on icon at bounding box center [126, 58] width 31 height 9
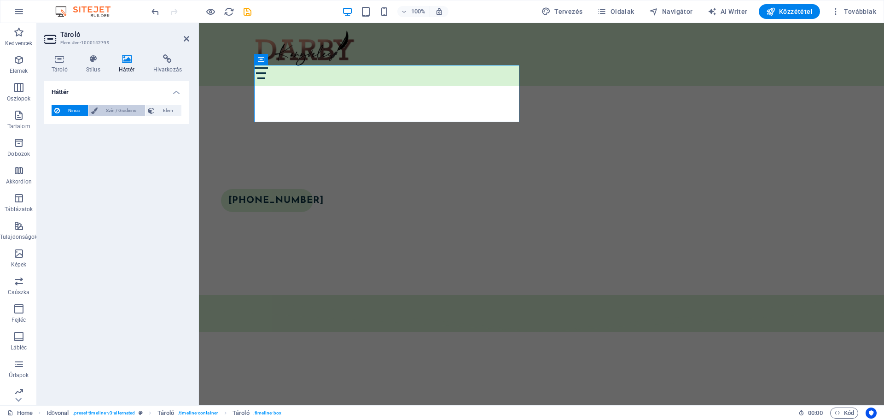
click at [113, 107] on span "Szín / Gradiens" at bounding box center [120, 110] width 41 height 11
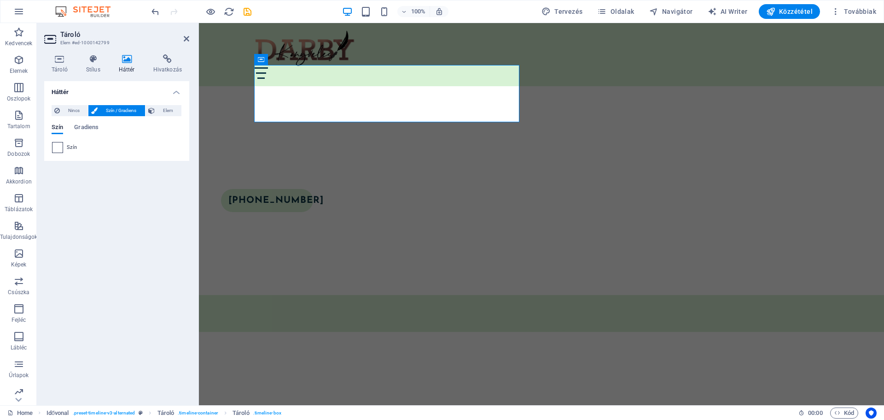
click at [57, 148] on span at bounding box center [58, 147] width 10 height 10
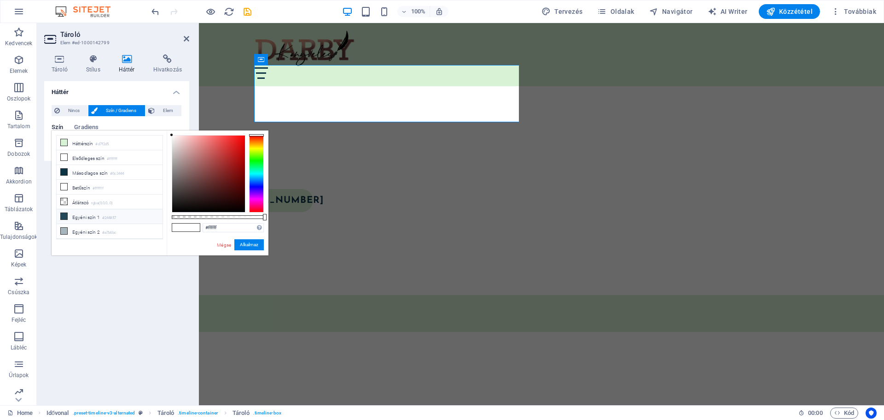
click at [87, 214] on li "Egyéni szín 1 #244857" at bounding box center [110, 216] width 106 height 15
type input "#244857"
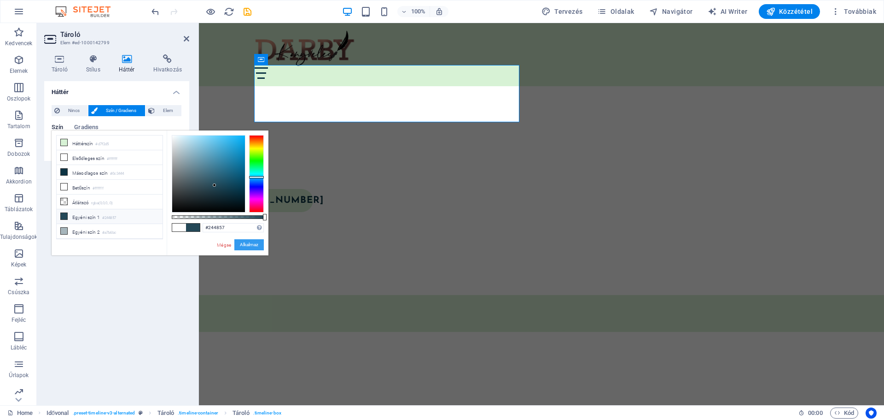
drag, startPoint x: 45, startPoint y: 221, endPoint x: 244, endPoint y: 244, distance: 199.9
click at [244, 244] on button "Alkalmaz" at bounding box center [248, 244] width 29 height 11
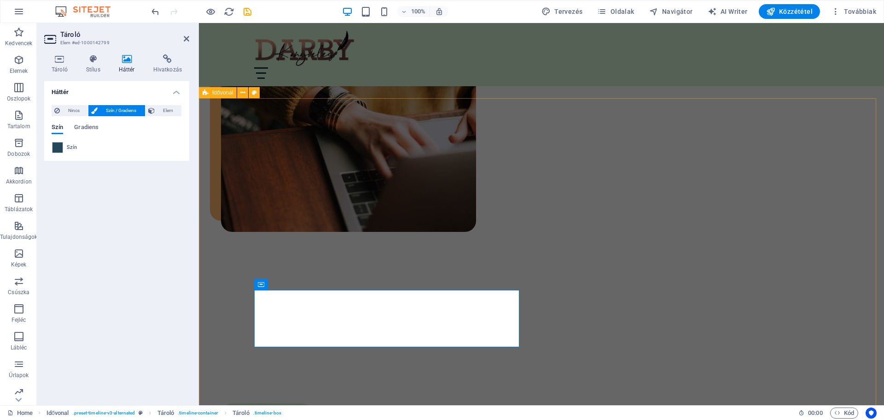
scroll to position [2306, 0]
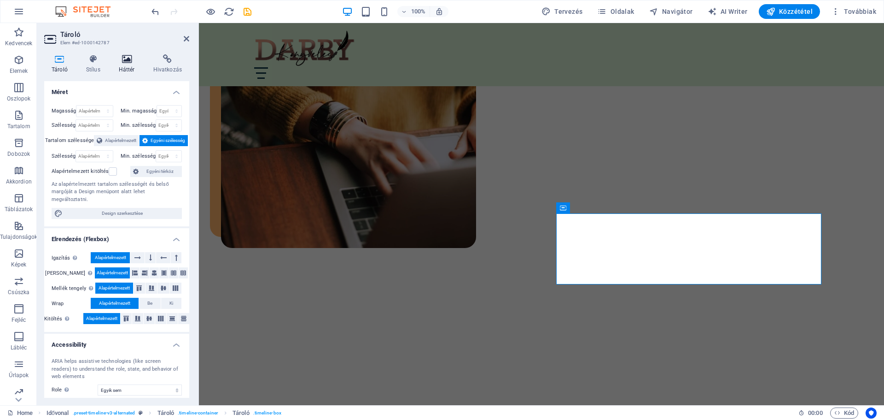
click at [125, 64] on h4 "Háttér" at bounding box center [128, 63] width 35 height 19
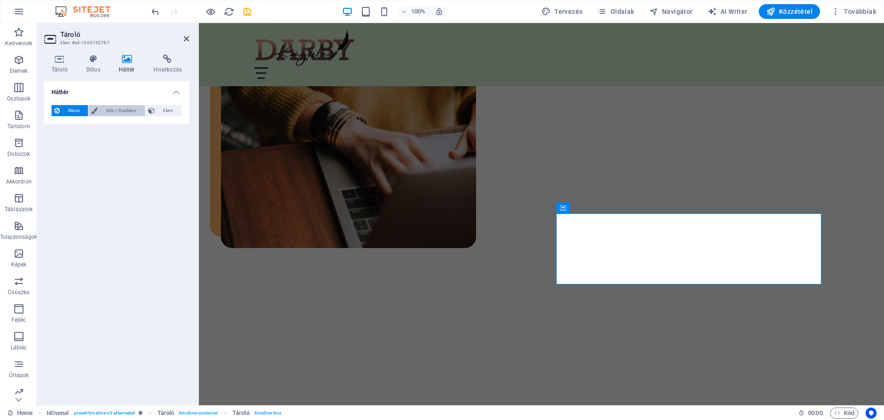
click at [119, 112] on span "Szín / Gradiens" at bounding box center [120, 110] width 41 height 11
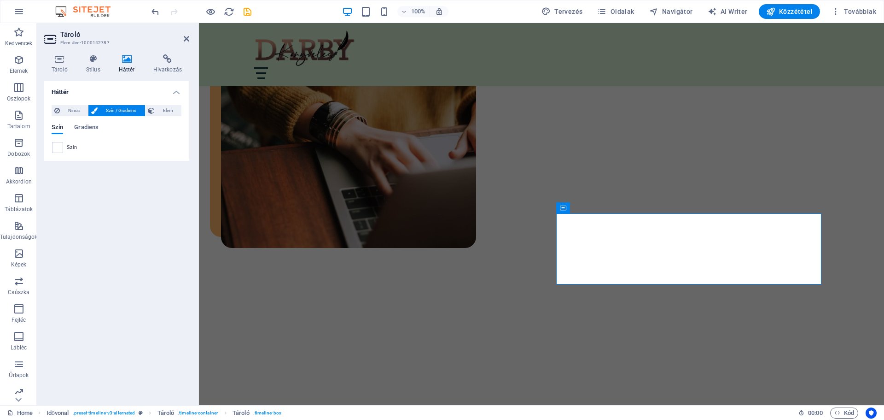
click at [60, 145] on span at bounding box center [58, 147] width 10 height 10
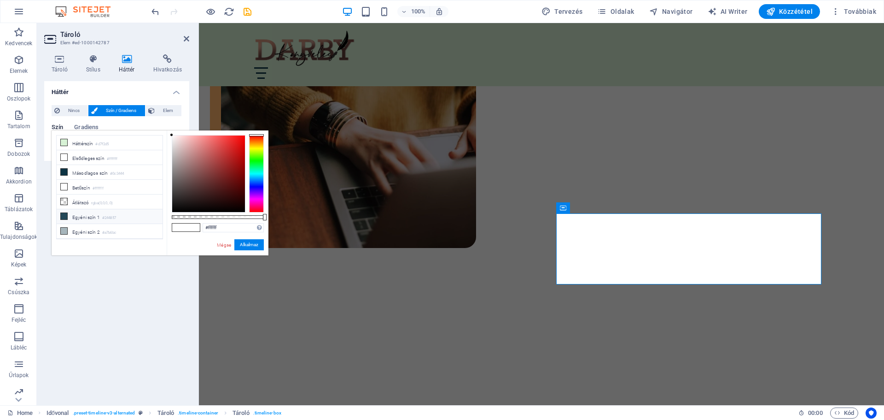
click at [82, 215] on li "Egyéni szín 1 #244857" at bounding box center [110, 216] width 106 height 15
type input "#244857"
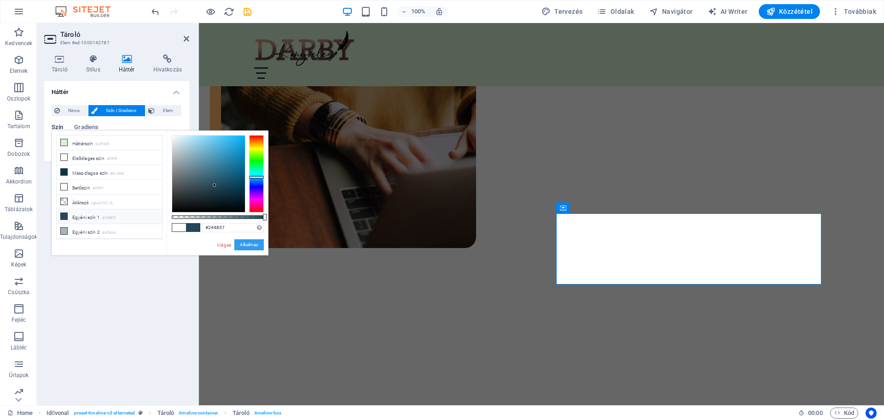
drag, startPoint x: 252, startPoint y: 244, endPoint x: 67, endPoint y: 217, distance: 186.6
click at [252, 244] on button "Alkalmaz" at bounding box center [248, 244] width 29 height 11
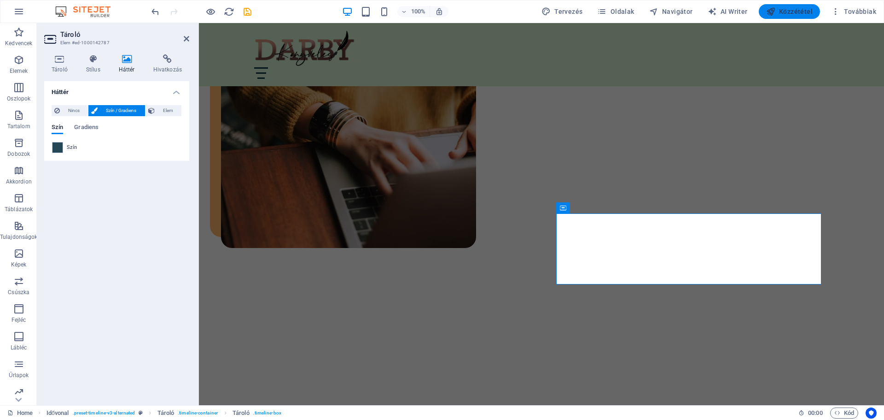
click at [798, 10] on span "Közzététel" at bounding box center [790, 11] width 47 height 9
checkbox input "false"
